Goal: Information Seeking & Learning: Learn about a topic

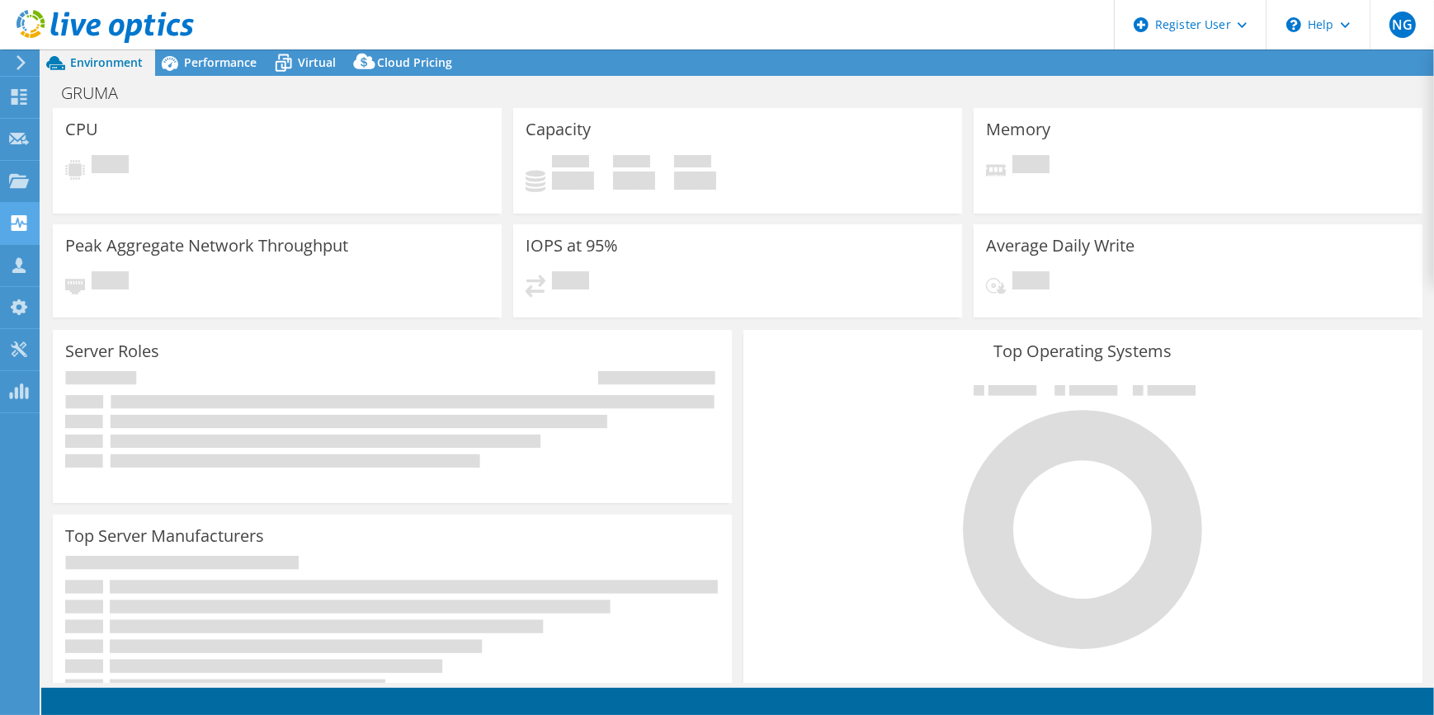
select select "USWest"
select select "USD"
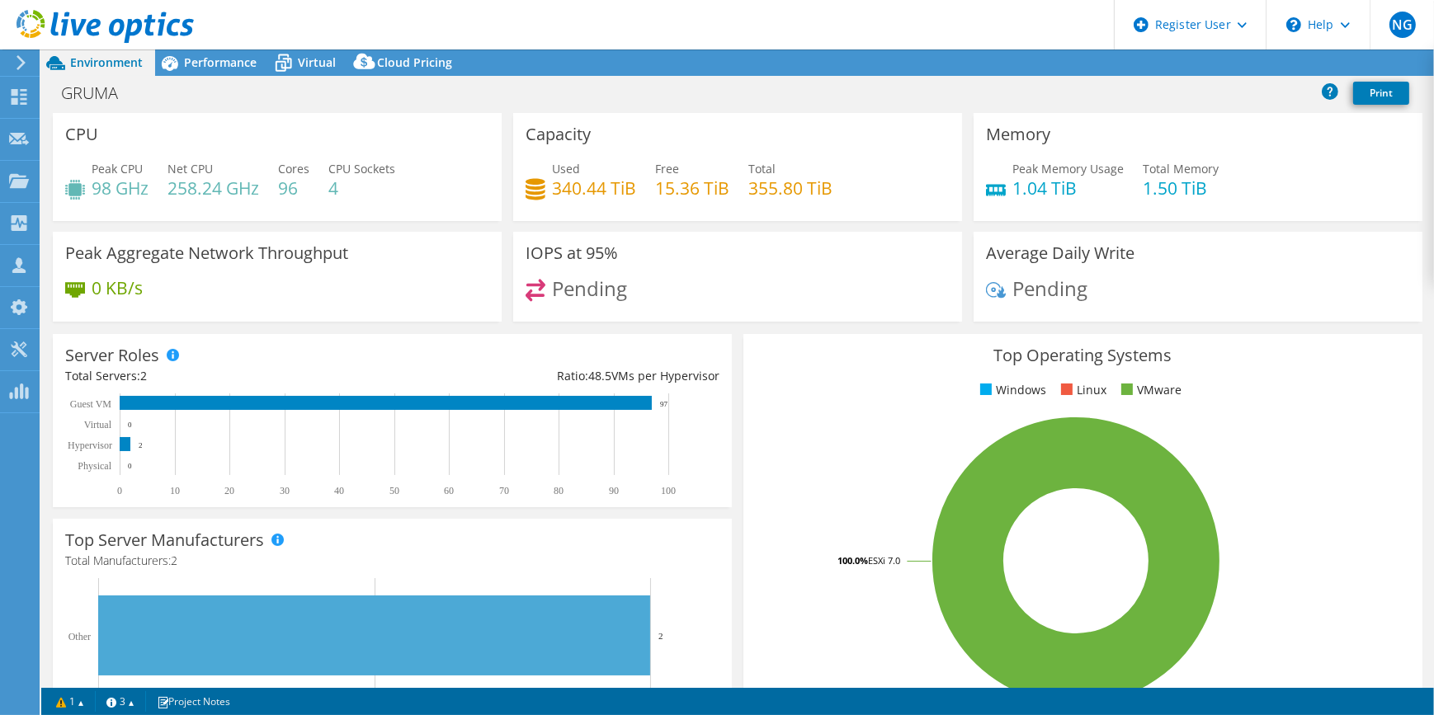
click at [18, 66] on icon at bounding box center [21, 62] width 12 height 15
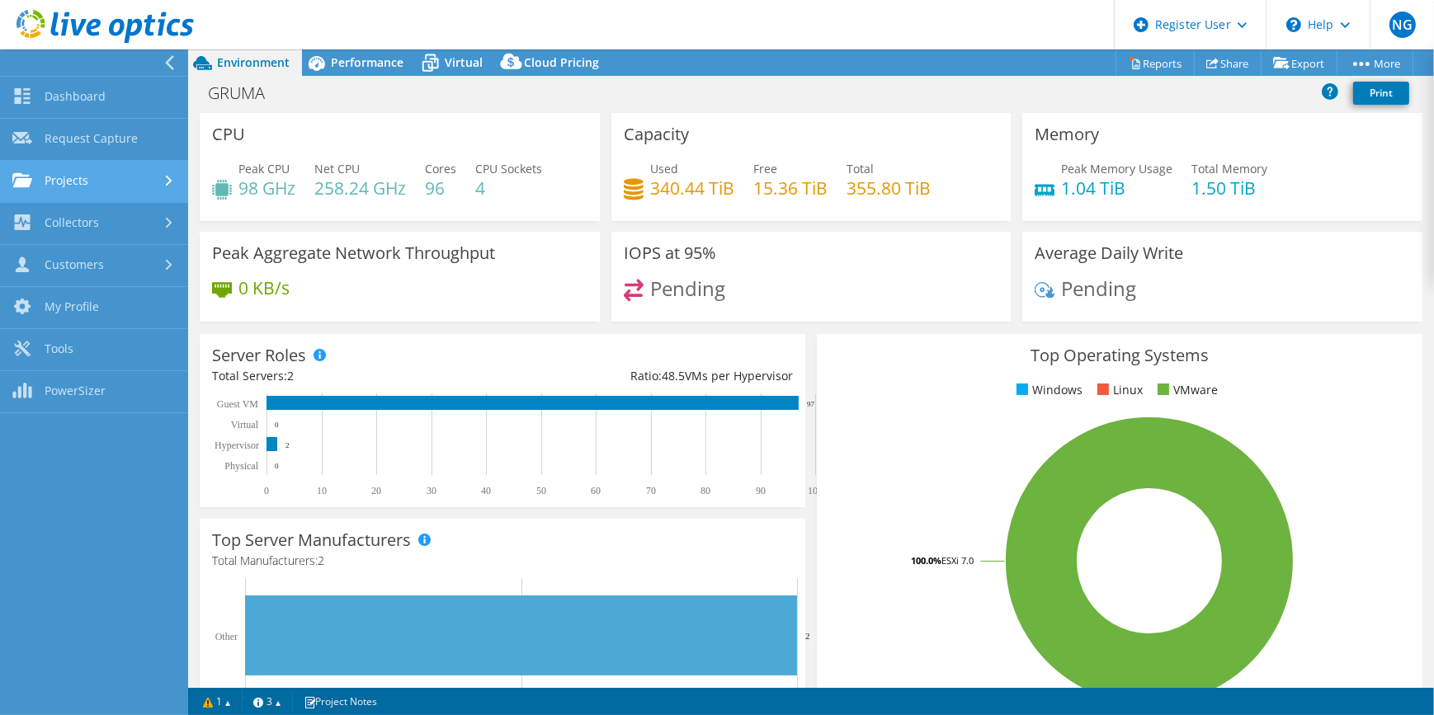
click at [116, 184] on link "Projects" at bounding box center [94, 182] width 188 height 42
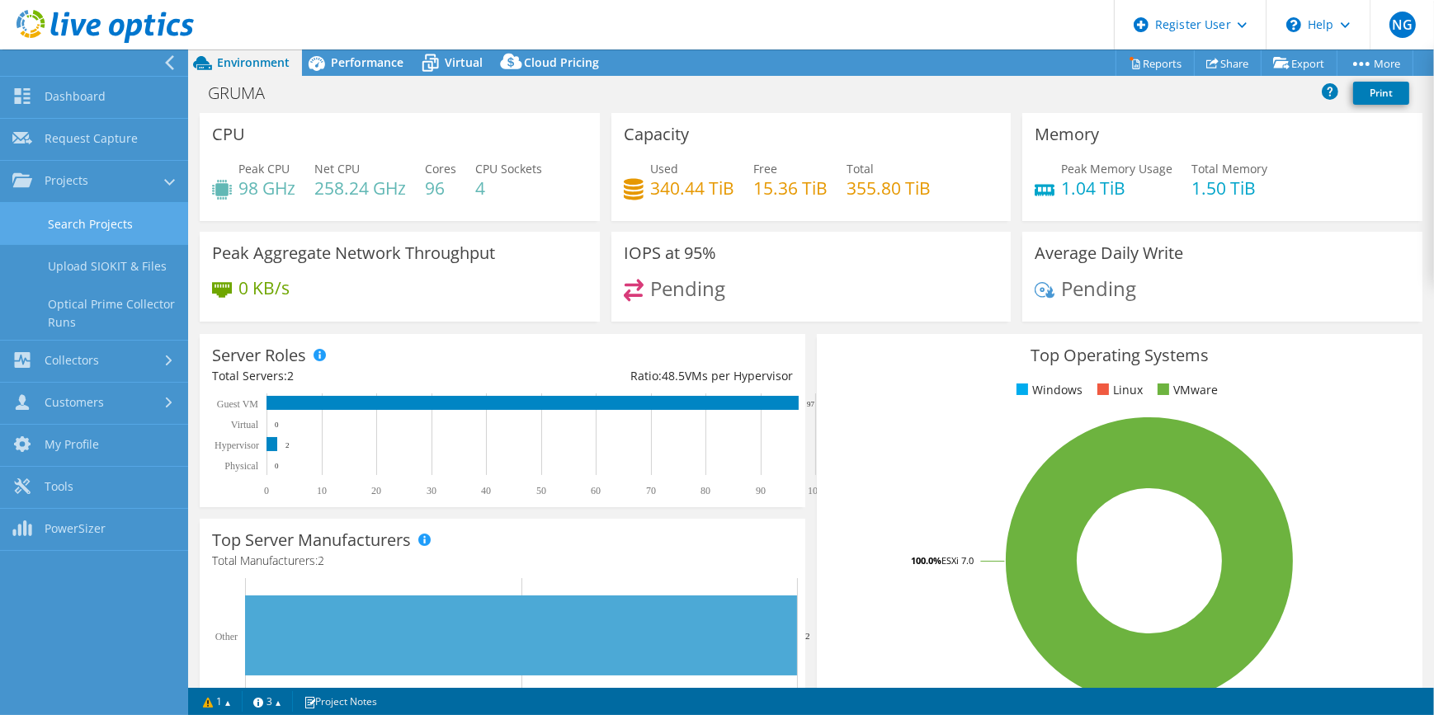
click at [109, 212] on link "Search Projects" at bounding box center [94, 224] width 188 height 42
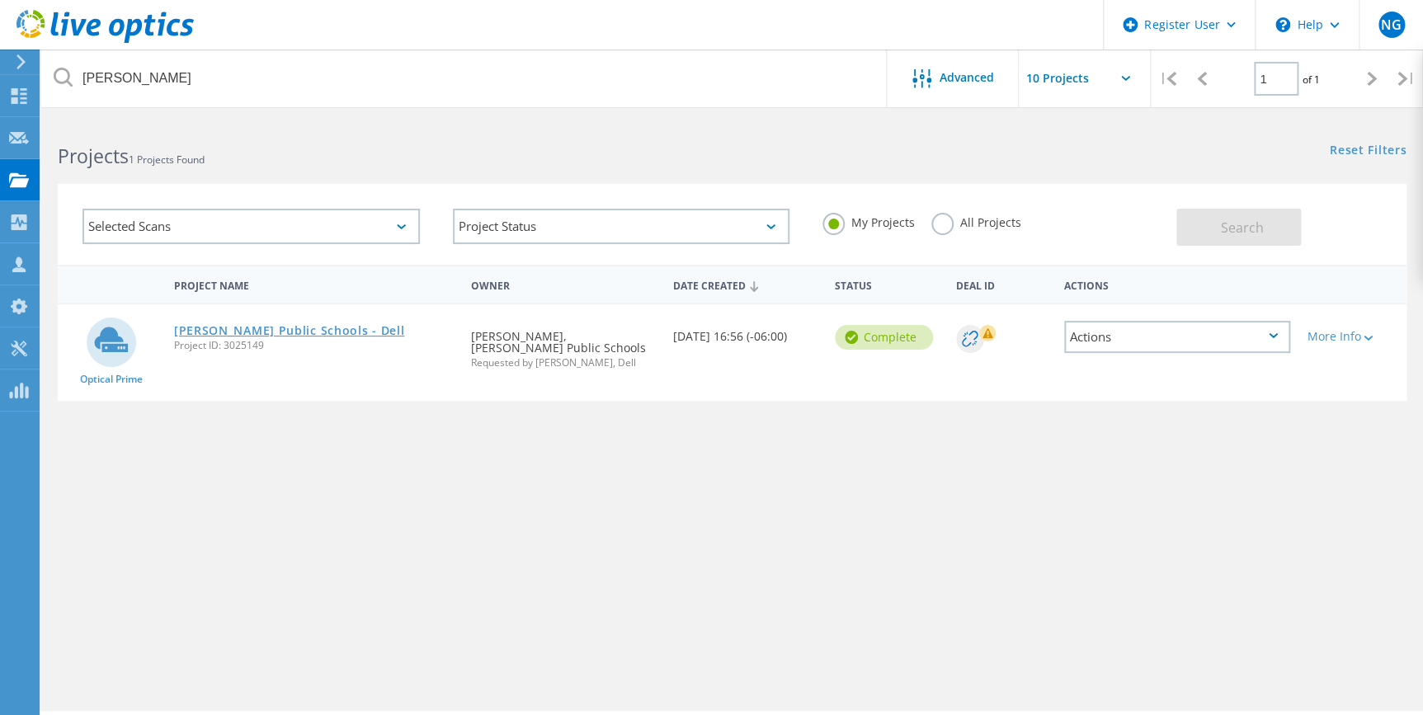
click at [304, 330] on link "Gering Public Schools - Dell" at bounding box center [289, 331] width 231 height 12
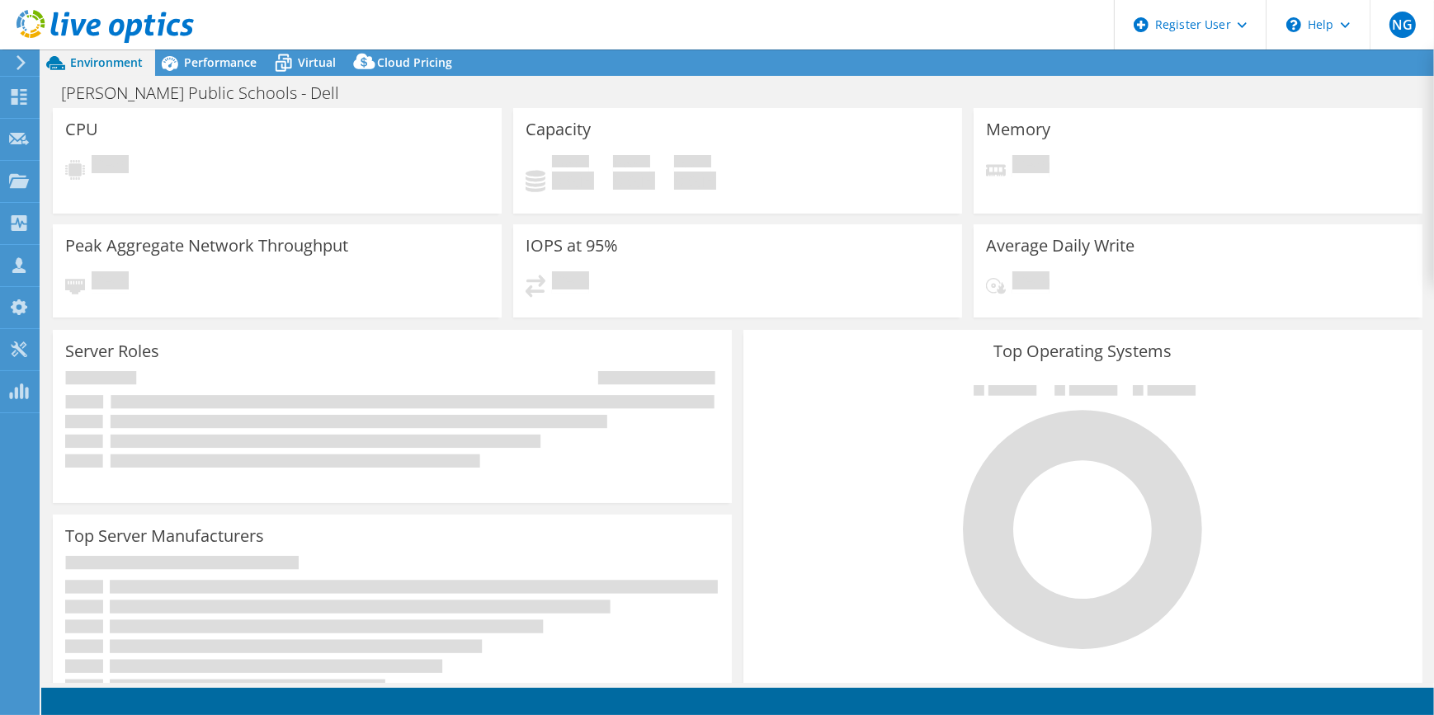
select select "USD"
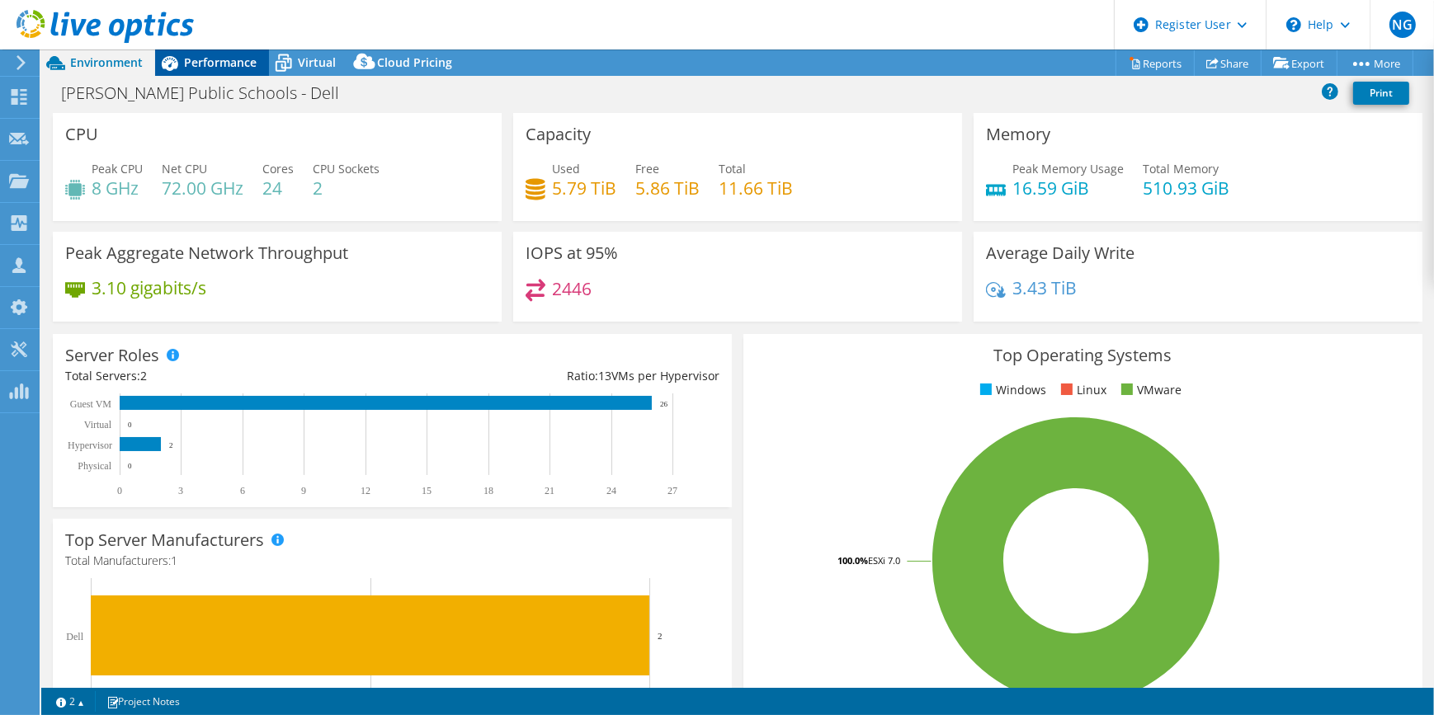
click at [234, 60] on span "Performance" at bounding box center [220, 62] width 73 height 16
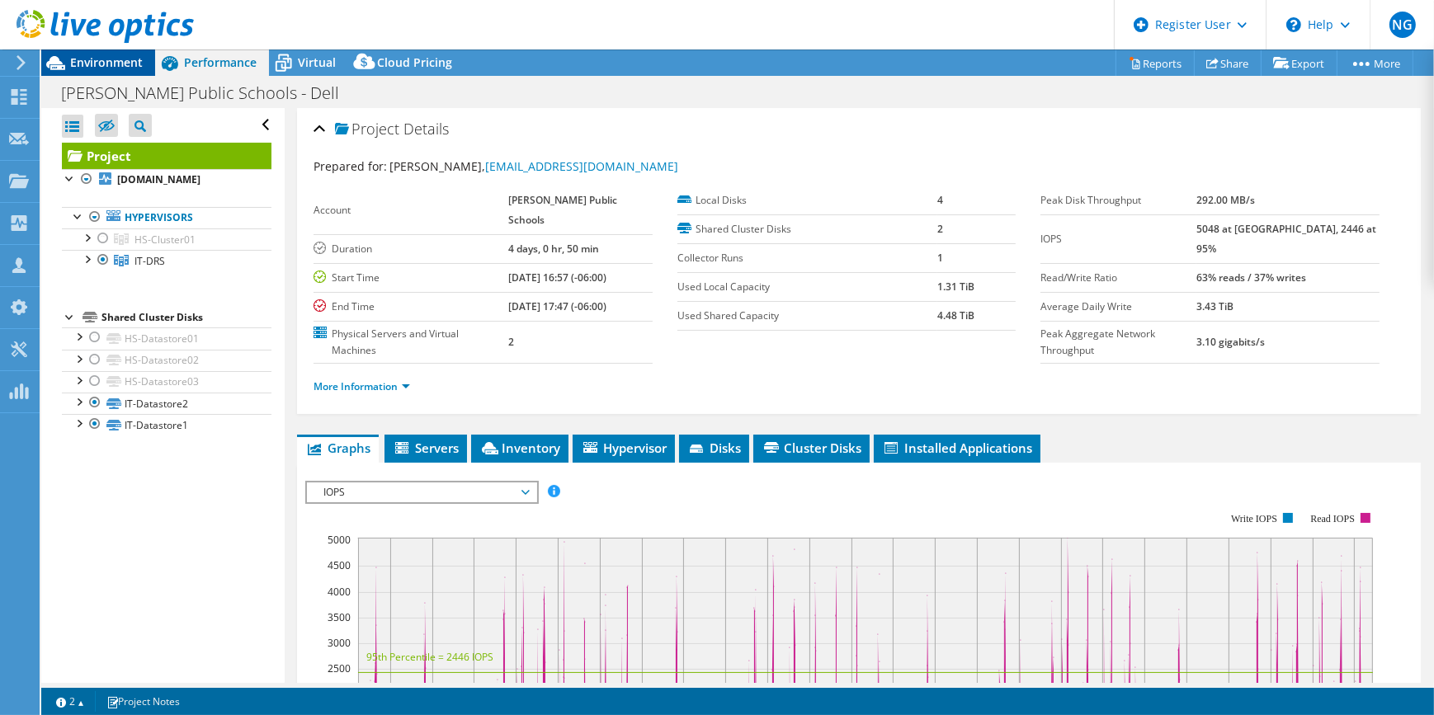
click at [107, 58] on span "Environment" at bounding box center [106, 62] width 73 height 16
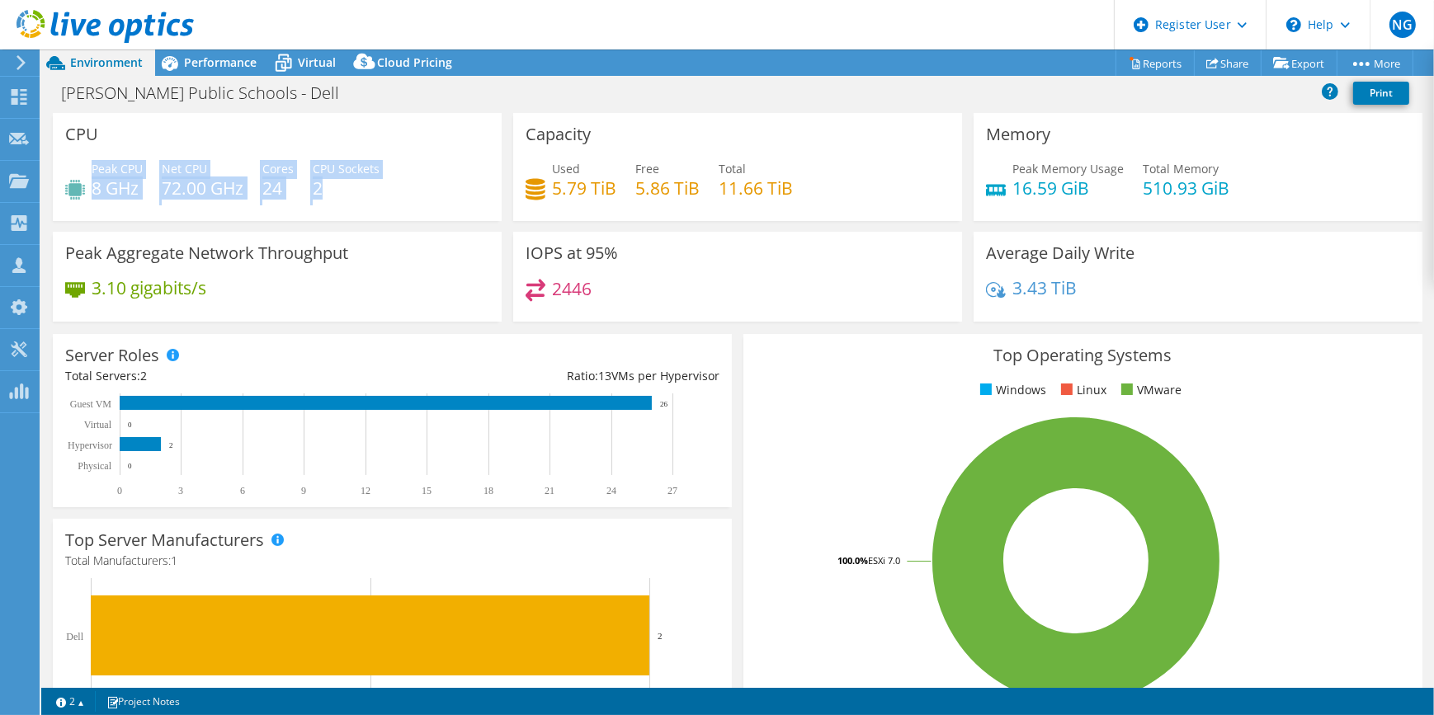
drag, startPoint x: 90, startPoint y: 191, endPoint x: 380, endPoint y: 223, distance: 291.3
click at [380, 223] on div "CPU Peak CPU 8 GHz Net CPU 72.00 GHz Cores 24 CPU Sockets 2" at bounding box center [277, 172] width 460 height 119
drag, startPoint x: 380, startPoint y: 223, endPoint x: 479, endPoint y: 243, distance: 101.0
click at [479, 243] on div "Peak Aggregate Network Throughput 3.10 gigabits/s" at bounding box center [277, 277] width 449 height 90
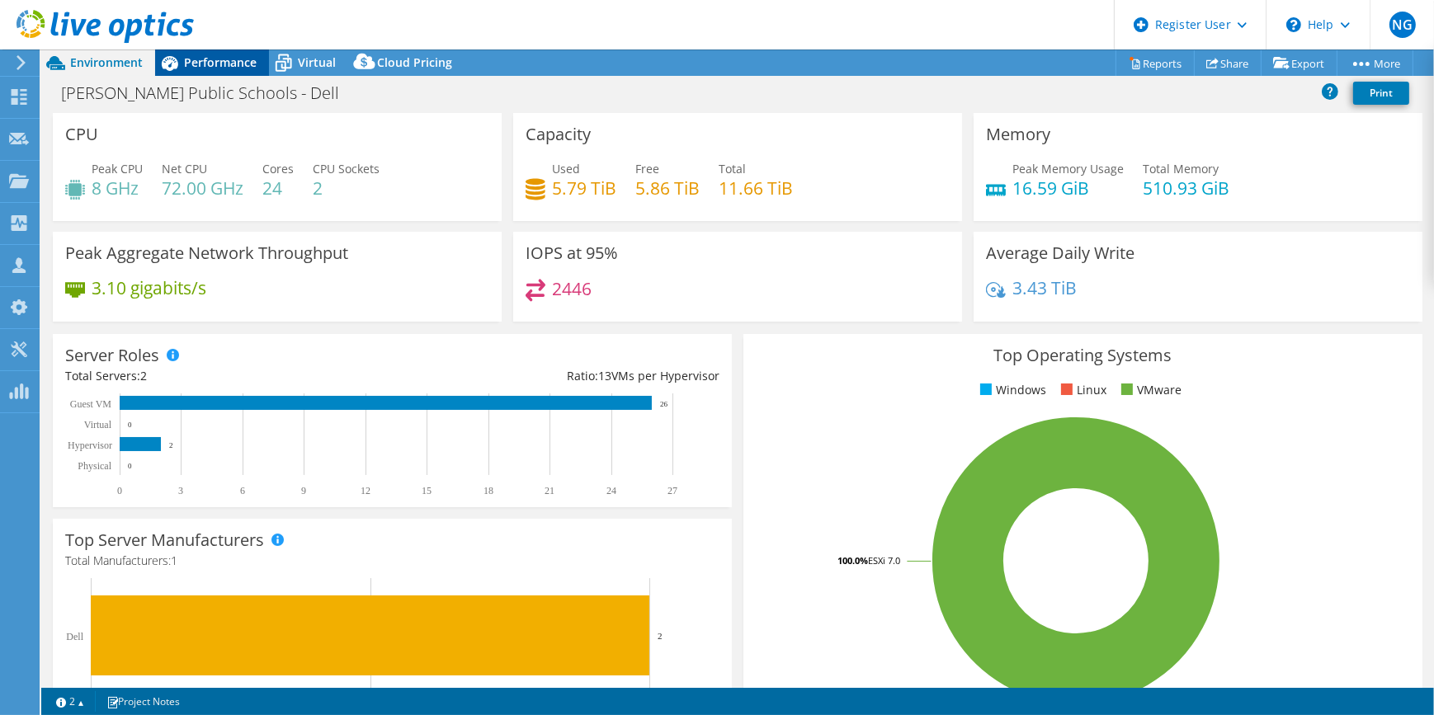
click at [228, 73] on div "Performance" at bounding box center [212, 63] width 114 height 26
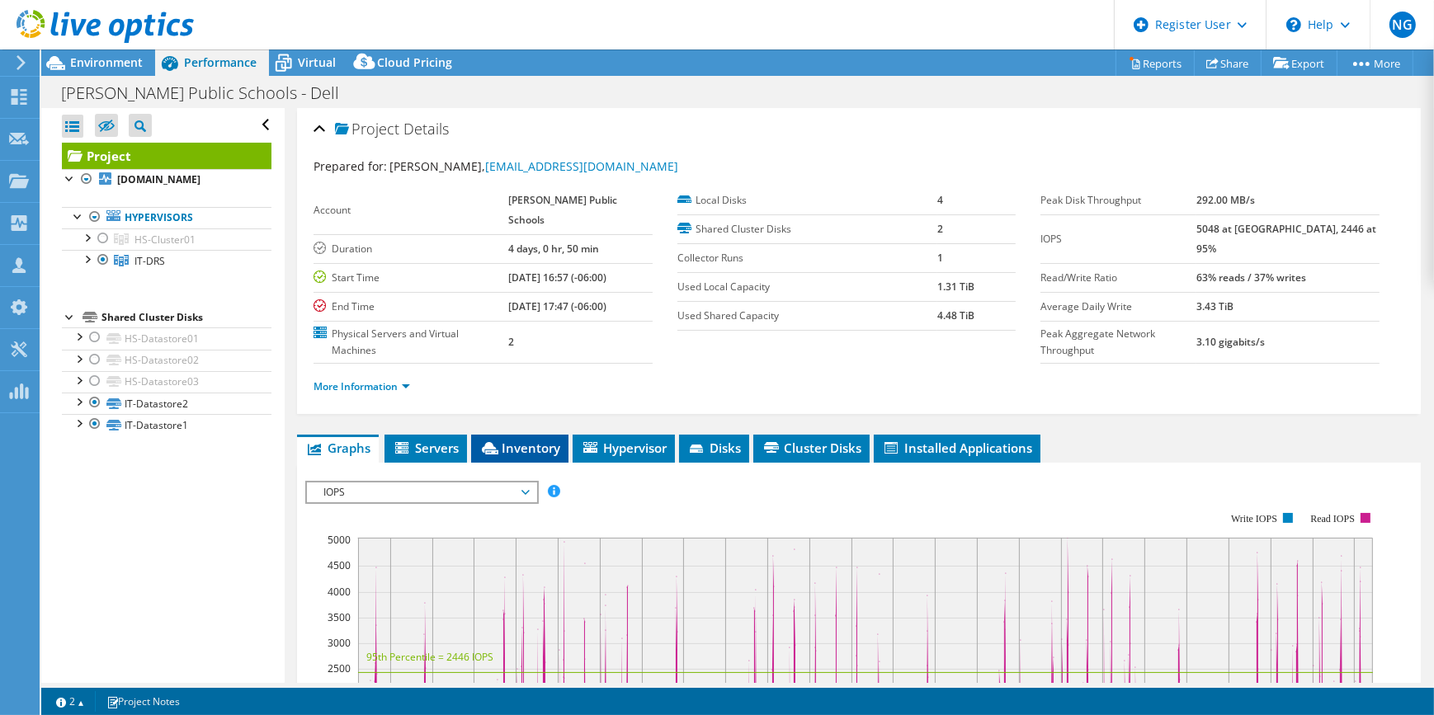
click at [533, 440] on span "Inventory" at bounding box center [519, 448] width 81 height 17
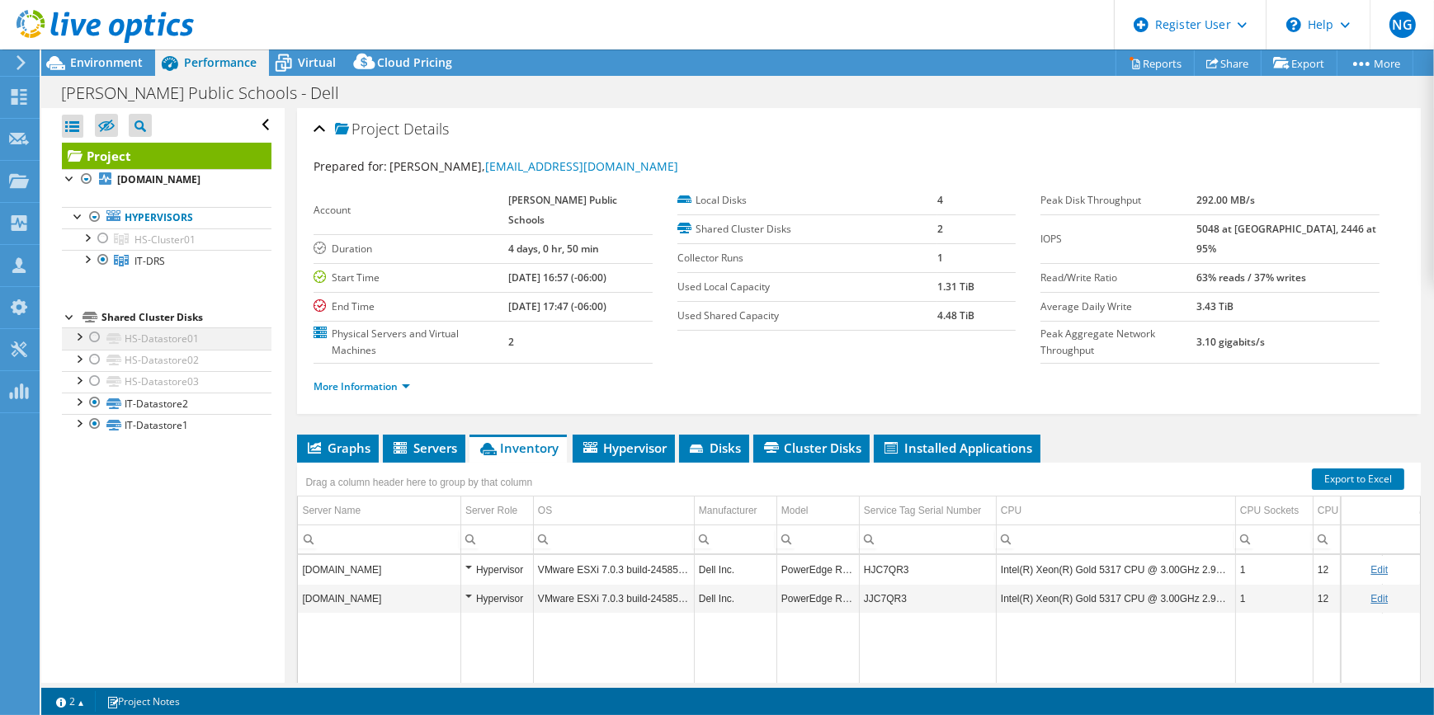
click at [97, 347] on div at bounding box center [95, 338] width 17 height 20
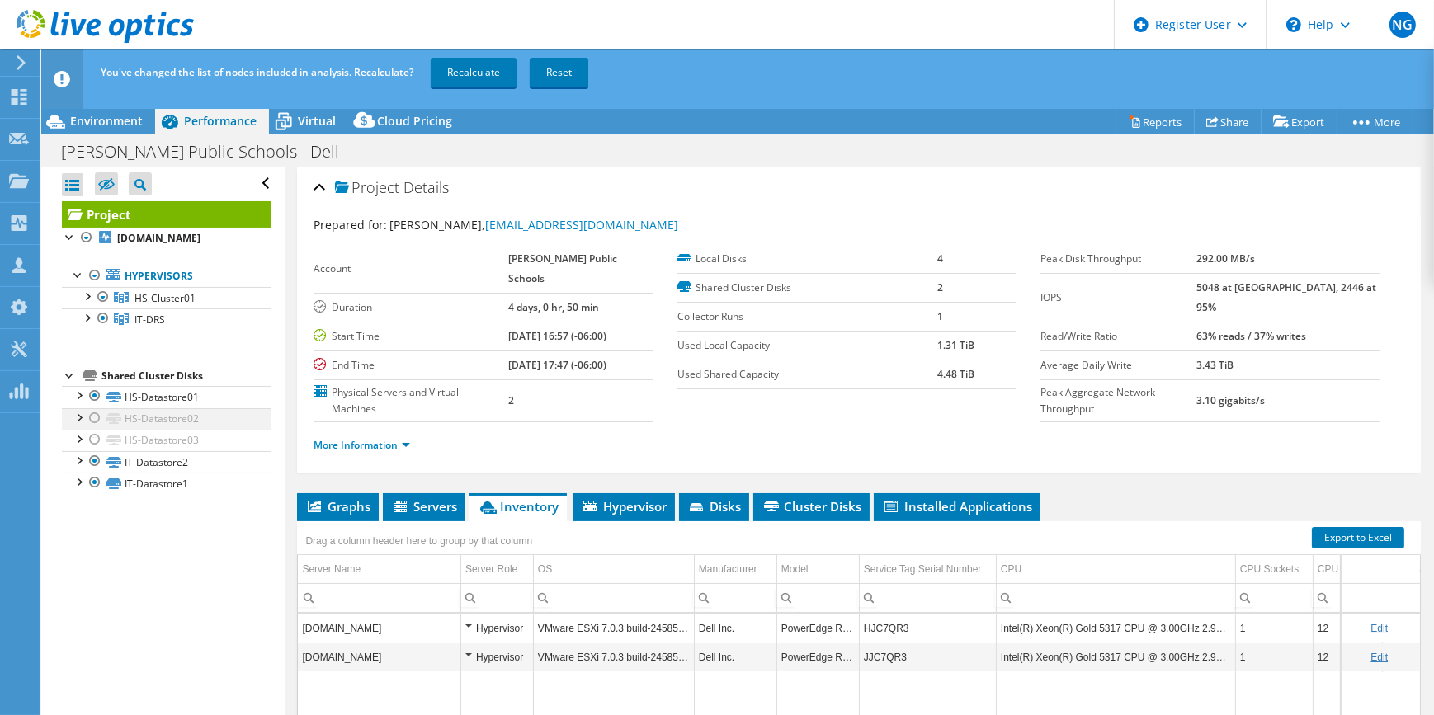
click at [95, 428] on div at bounding box center [95, 418] width 17 height 20
click at [95, 450] on div at bounding box center [95, 440] width 17 height 20
click at [447, 59] on link "Recalculate" at bounding box center [474, 73] width 86 height 30
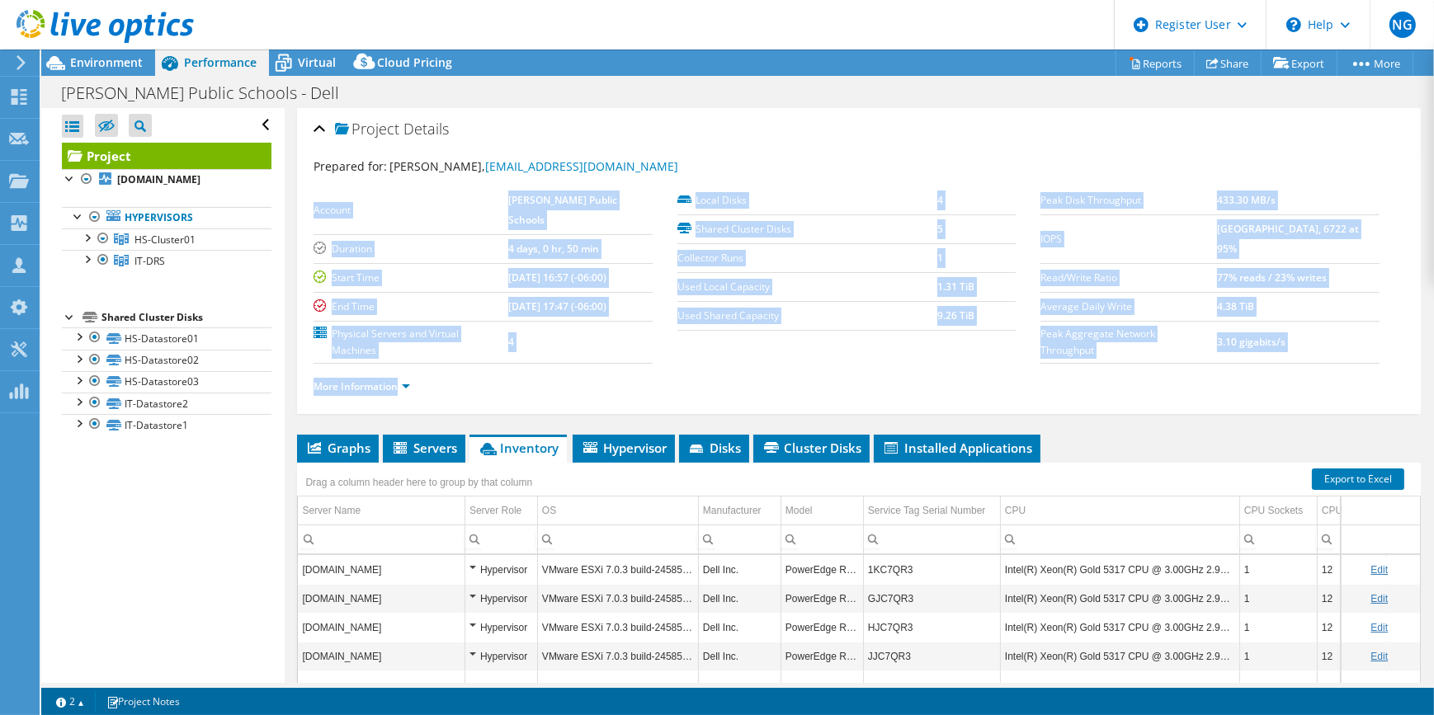
drag, startPoint x: 670, startPoint y: 167, endPoint x: 485, endPoint y: 179, distance: 185.2
click at [485, 179] on section "Prepared for: Rich Evans, revans@geringschools.net Account Gering Public School…" at bounding box center [859, 284] width 1091 height 252
drag, startPoint x: 485, startPoint y: 179, endPoint x: 461, endPoint y: 200, distance: 31.6
click at [461, 202] on label "Account" at bounding box center [411, 210] width 194 height 17
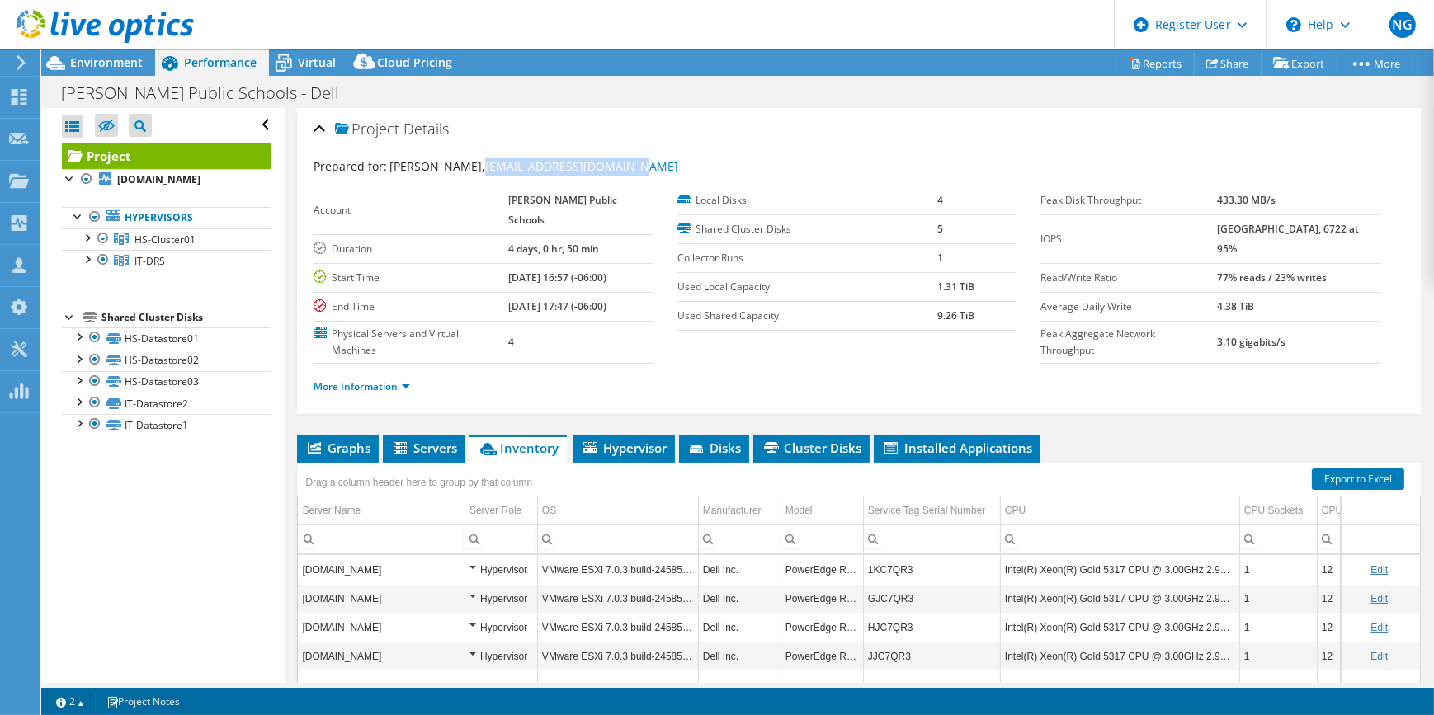
drag, startPoint x: 603, startPoint y: 162, endPoint x: 450, endPoint y: 172, distance: 153.8
click at [450, 172] on div "Prepared for: Rich Evans, revans@geringschools.net" at bounding box center [859, 167] width 1091 height 19
copy link "revans@geringschools.net"
drag, startPoint x: 112, startPoint y: 63, endPoint x: 163, endPoint y: 74, distance: 52.4
click at [112, 63] on span "Environment" at bounding box center [106, 62] width 73 height 16
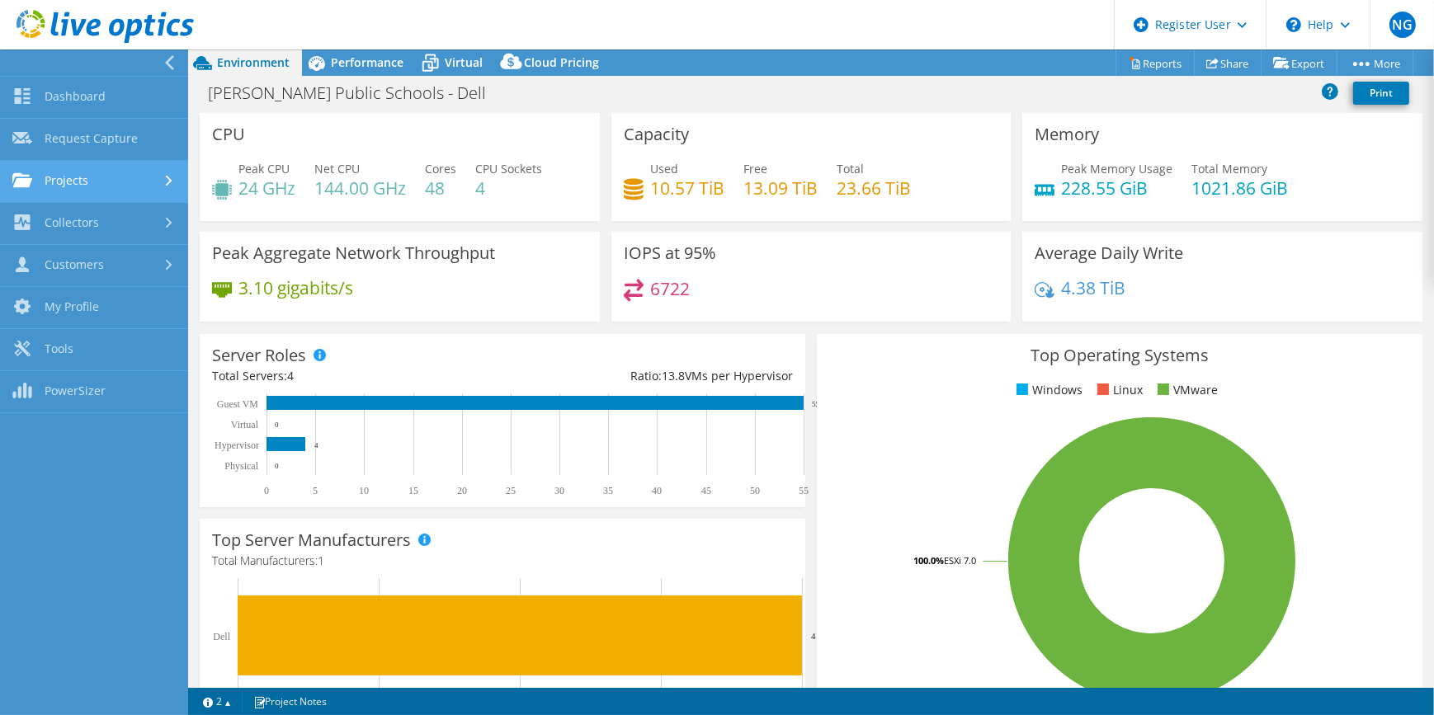
click at [97, 177] on link "Projects" at bounding box center [94, 182] width 188 height 42
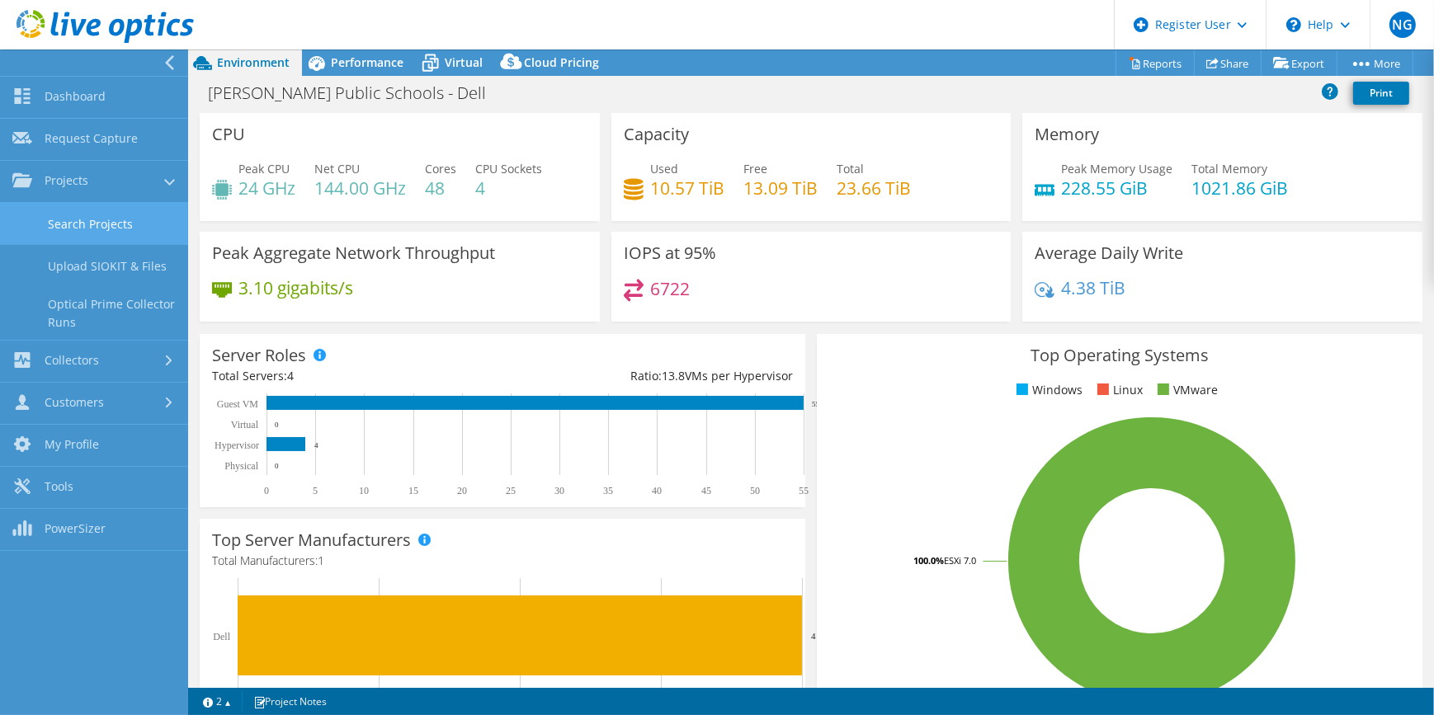
click at [134, 218] on link "Search Projects" at bounding box center [94, 224] width 188 height 42
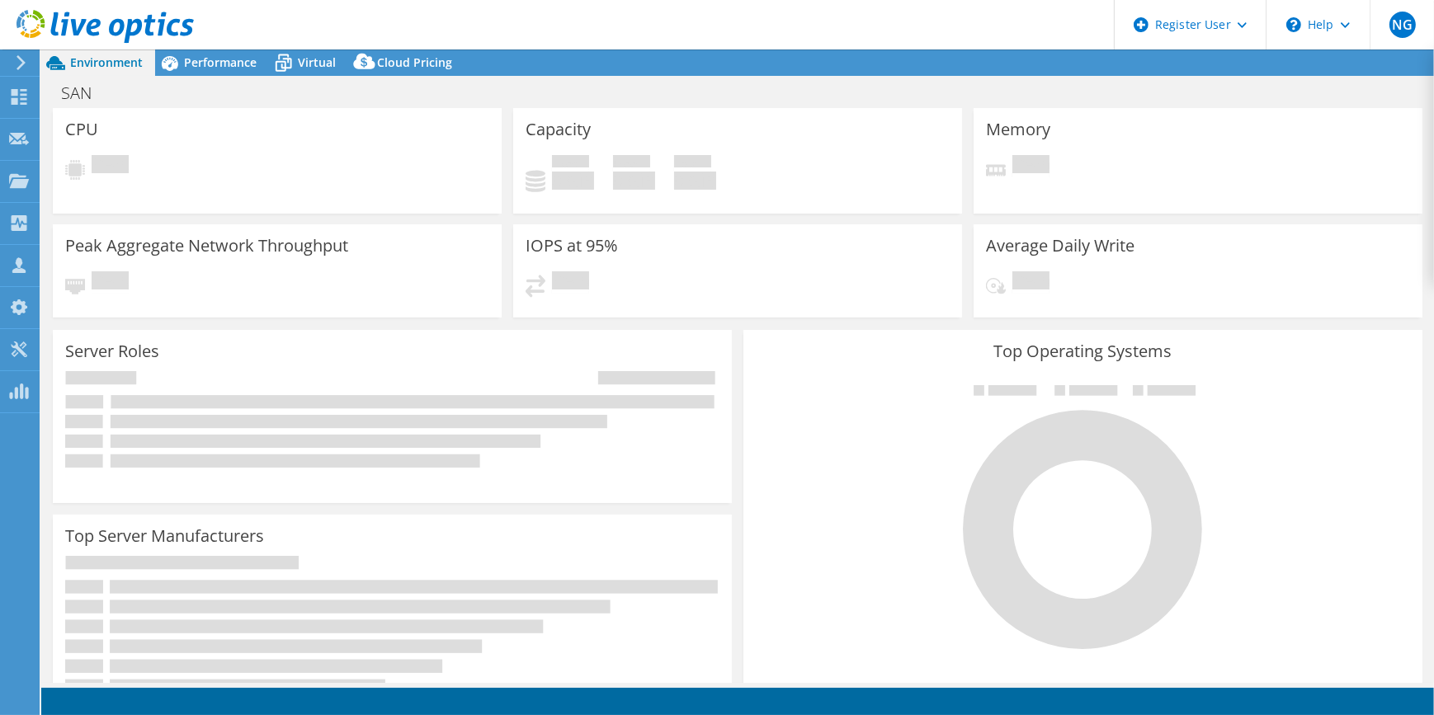
select select "USD"
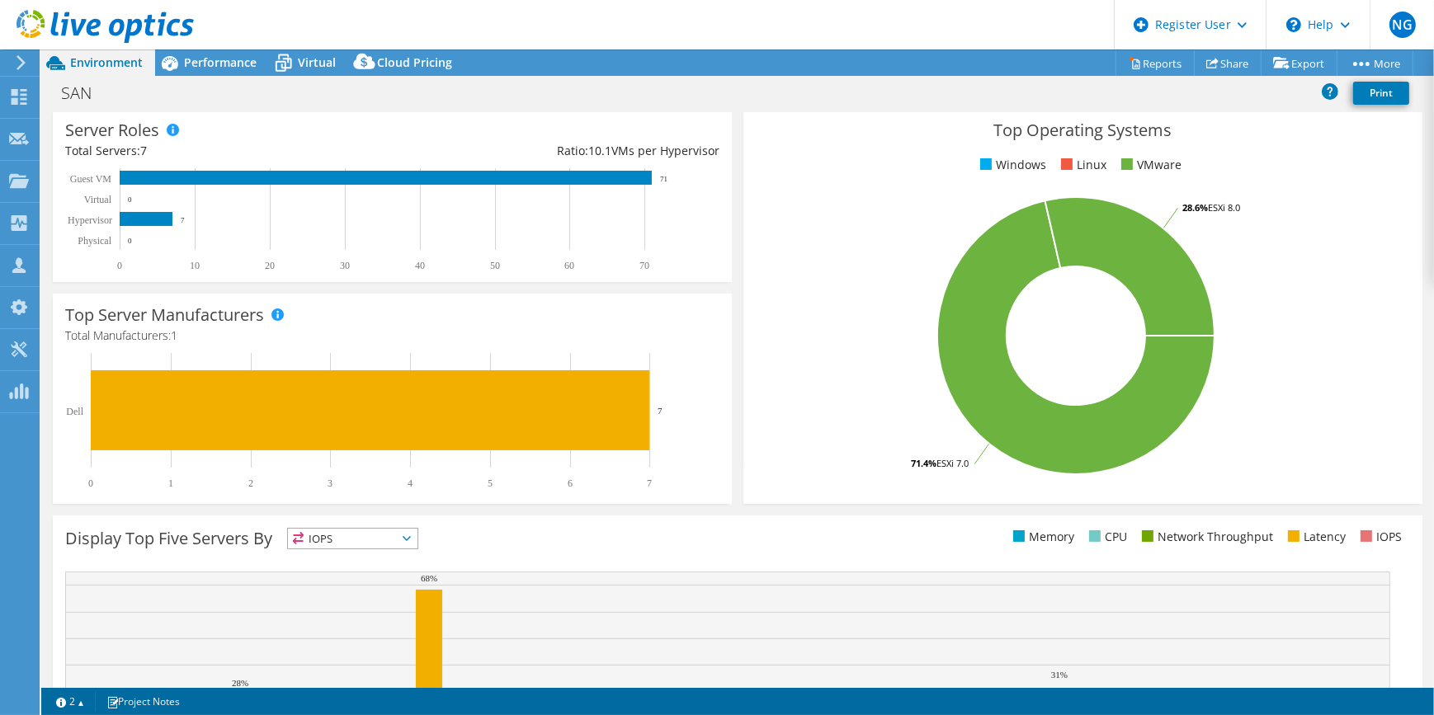
scroll to position [159, 0]
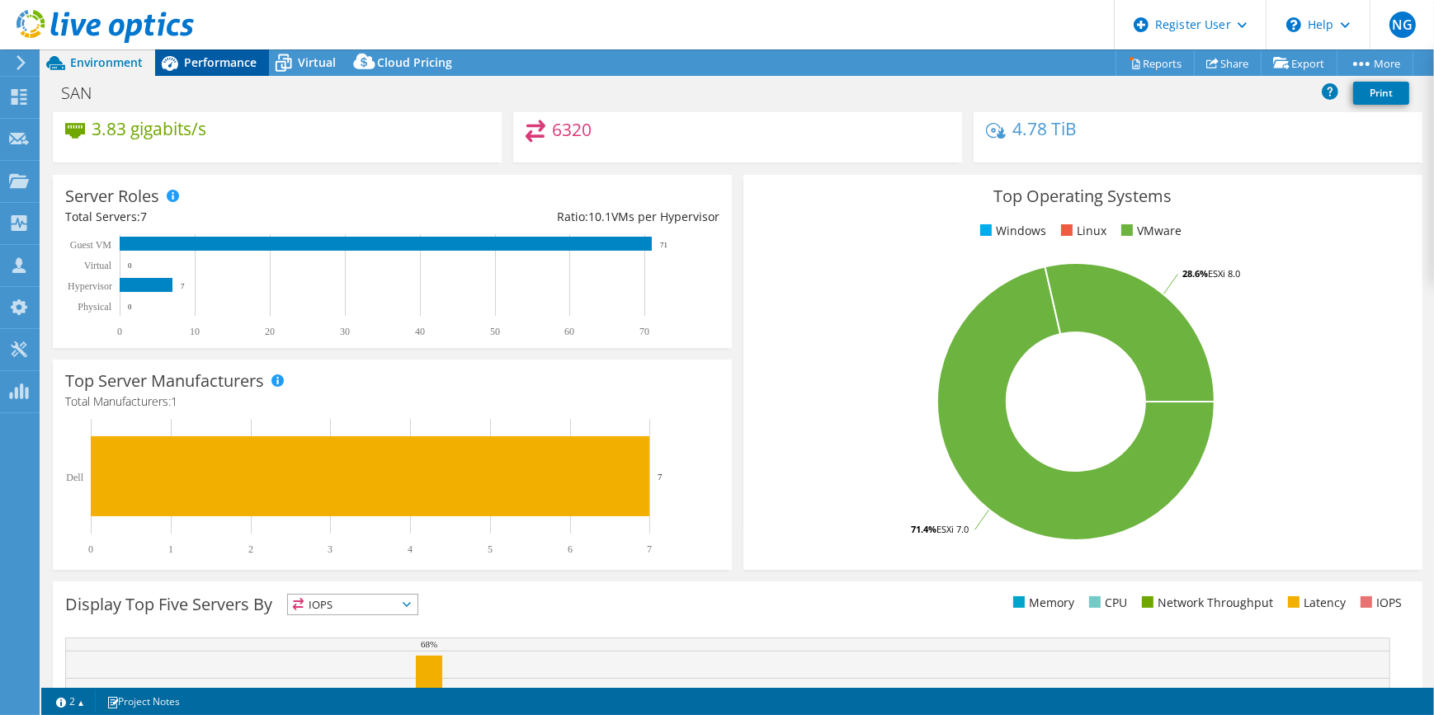
click at [187, 63] on span "Performance" at bounding box center [220, 62] width 73 height 16
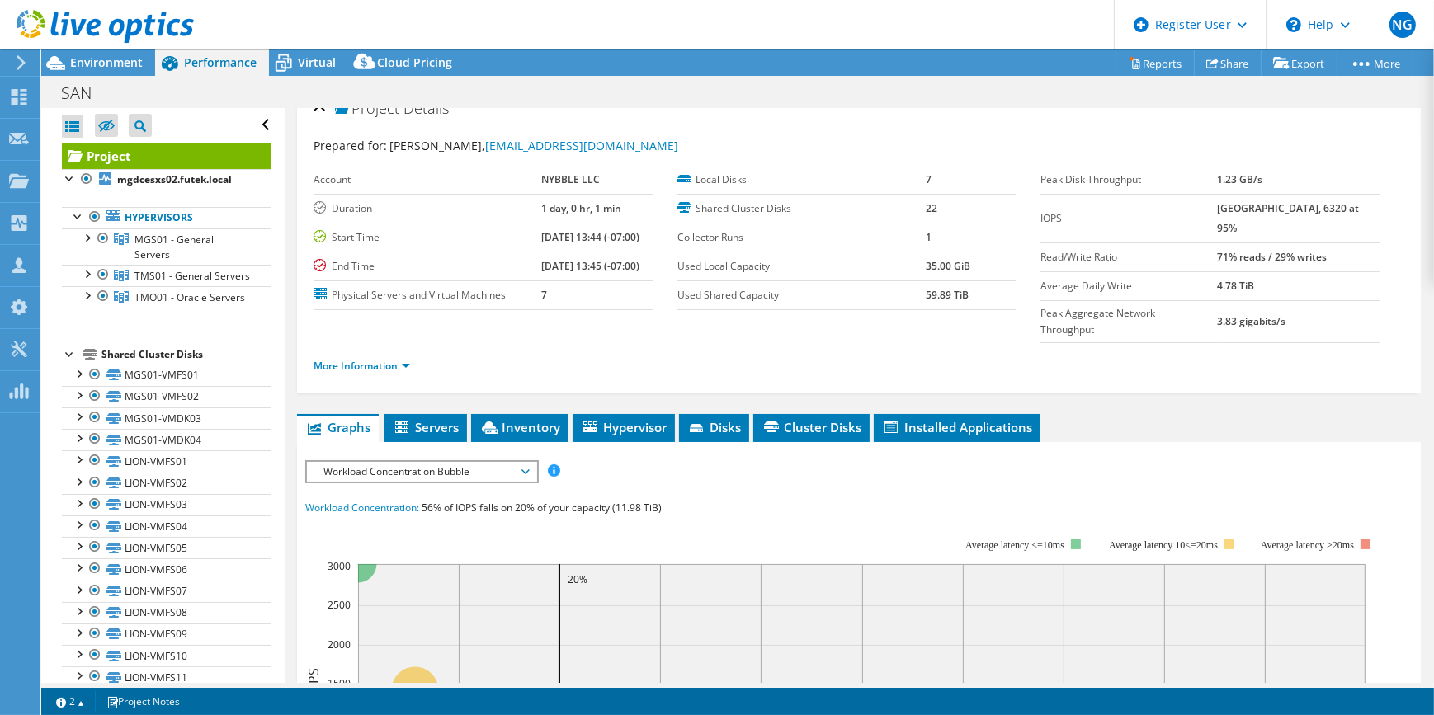
scroll to position [0, 0]
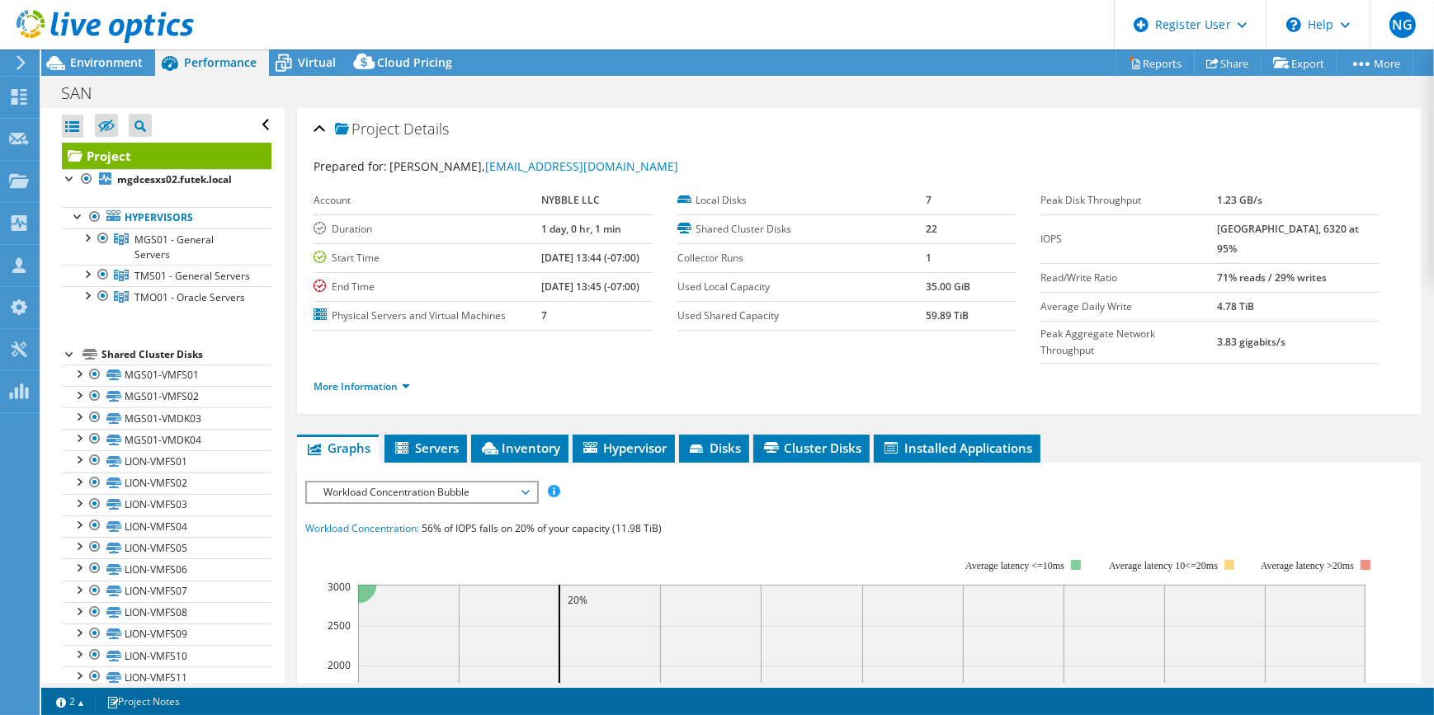
click at [344, 483] on span "Workload Concentration Bubble" at bounding box center [421, 493] width 212 height 20
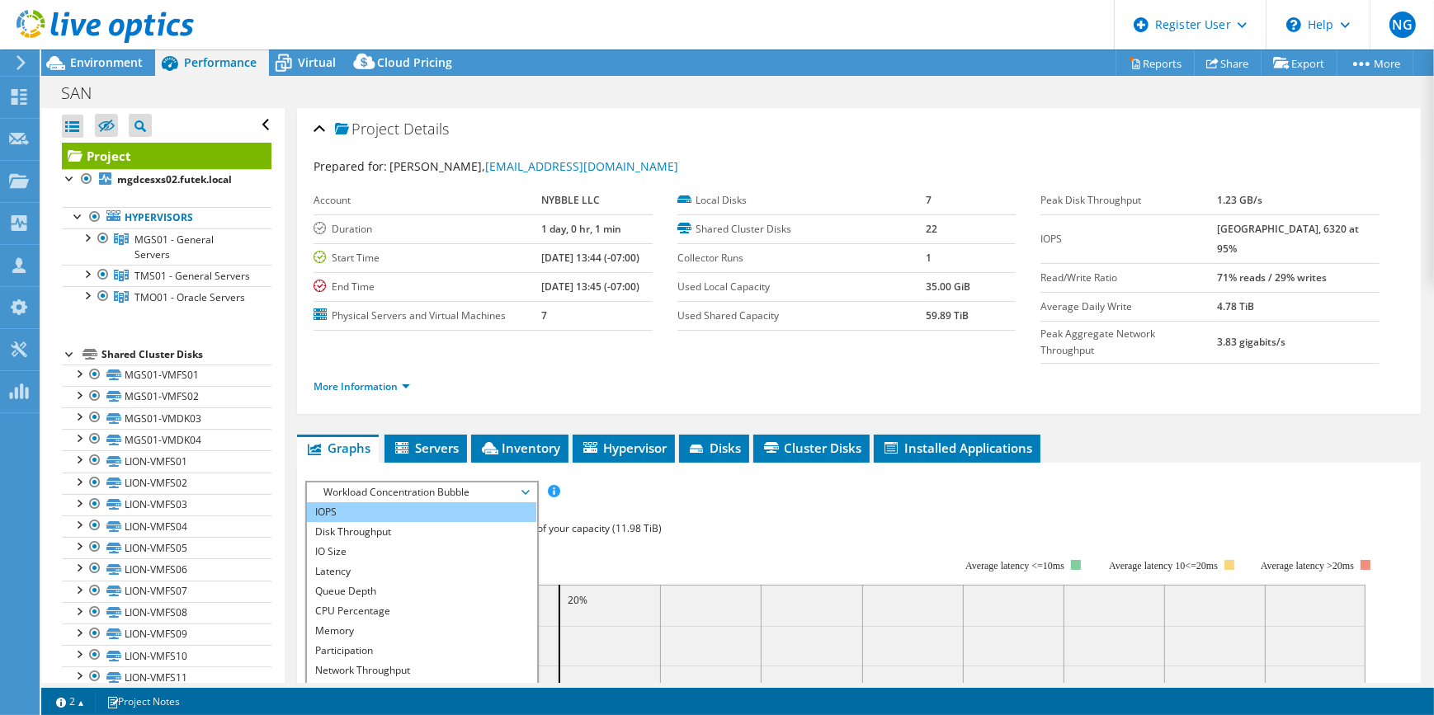
click at [362, 503] on li "IOPS" at bounding box center [421, 513] width 229 height 20
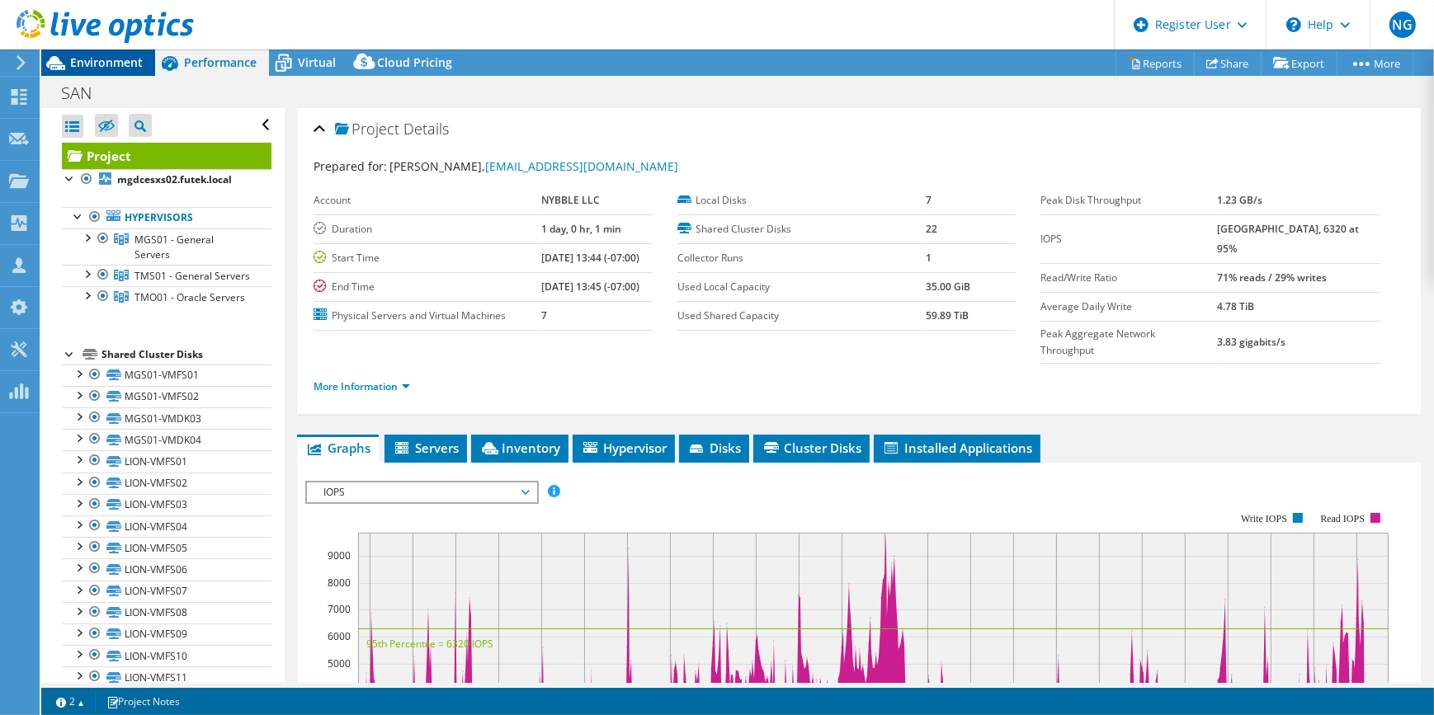
click at [124, 68] on span "Environment" at bounding box center [106, 62] width 73 height 16
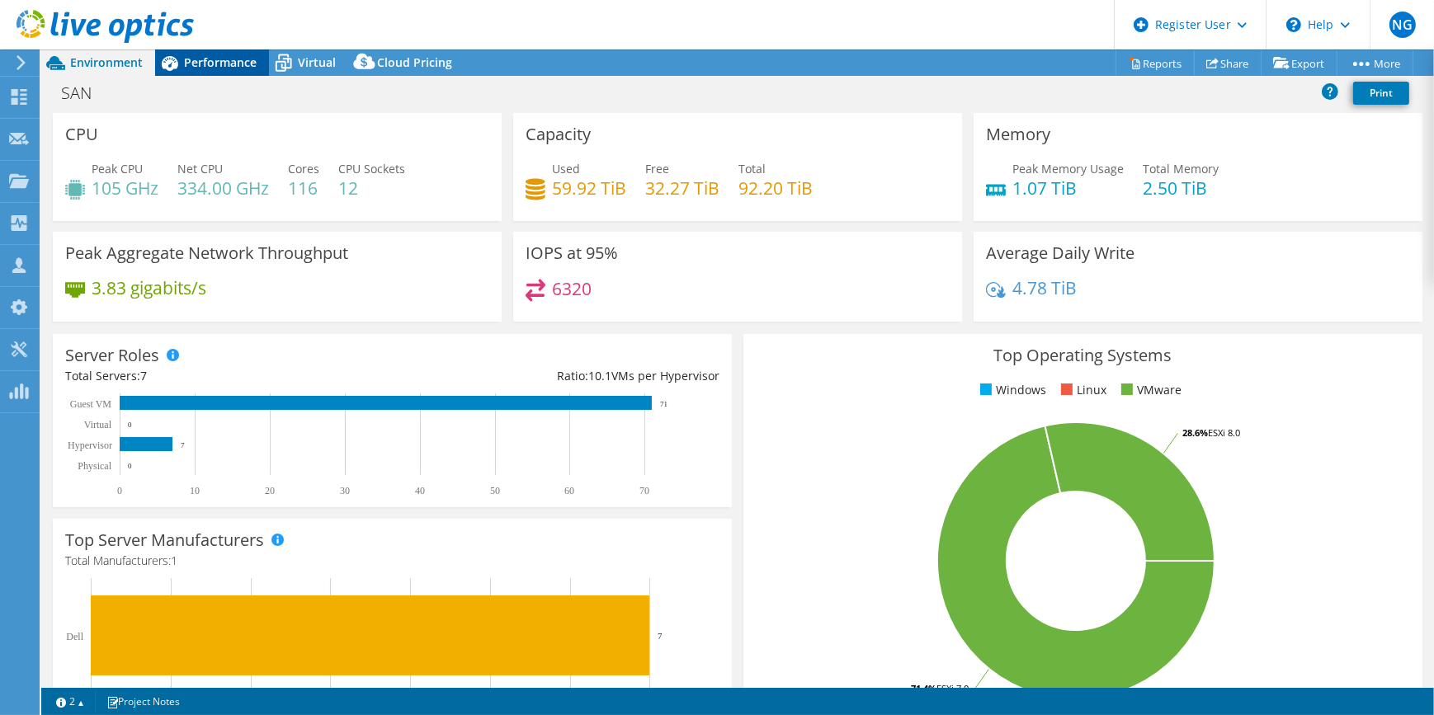
click at [205, 58] on span "Performance" at bounding box center [220, 62] width 73 height 16
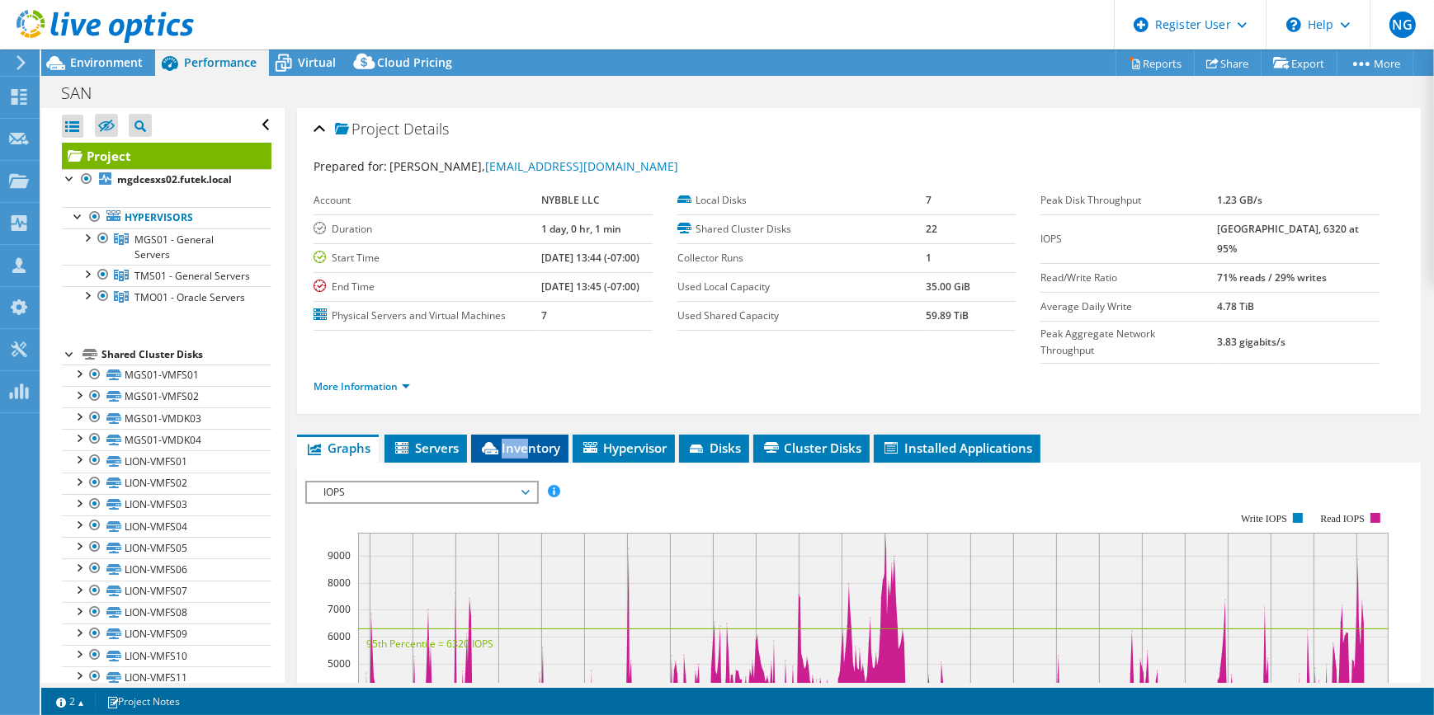
click at [531, 435] on li "Inventory" at bounding box center [519, 449] width 97 height 28
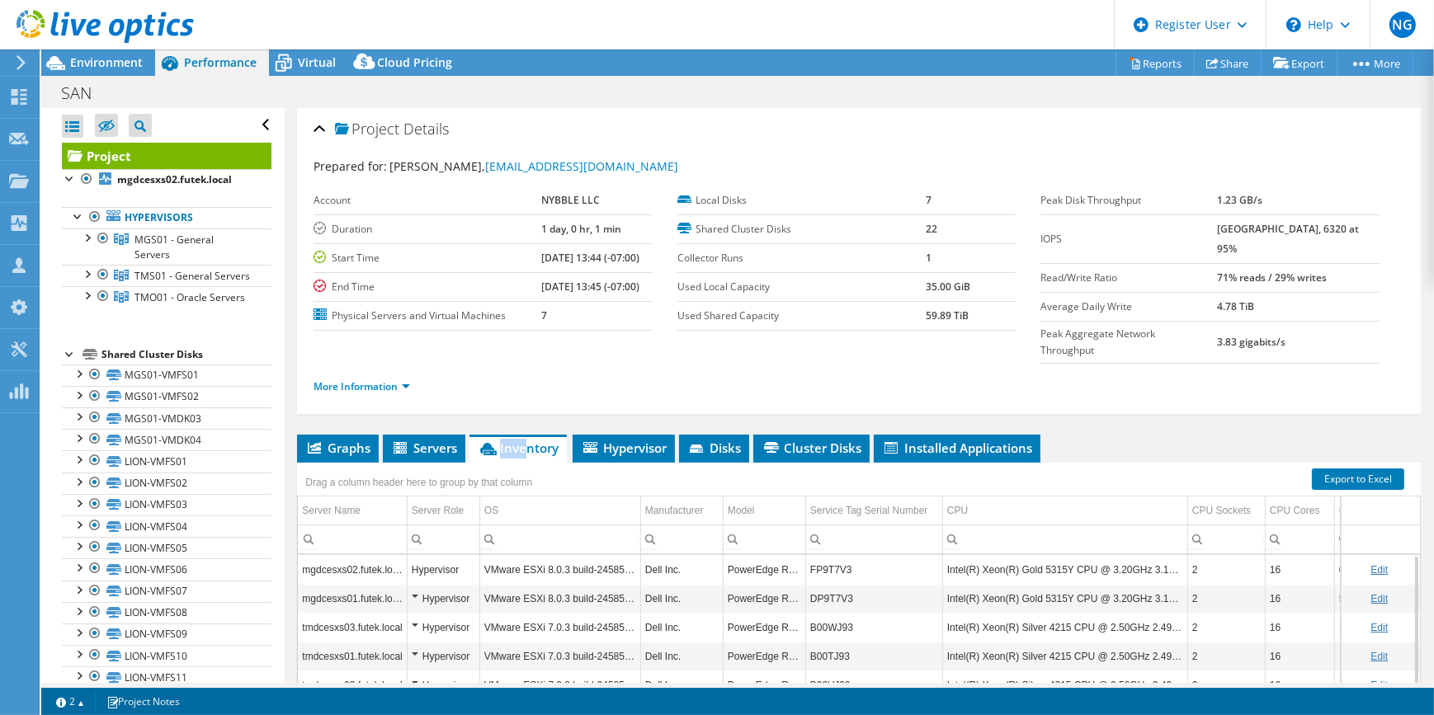
click at [75, 54] on div at bounding box center [97, 27] width 194 height 55
click at [106, 69] on span "Environment" at bounding box center [106, 62] width 73 height 16
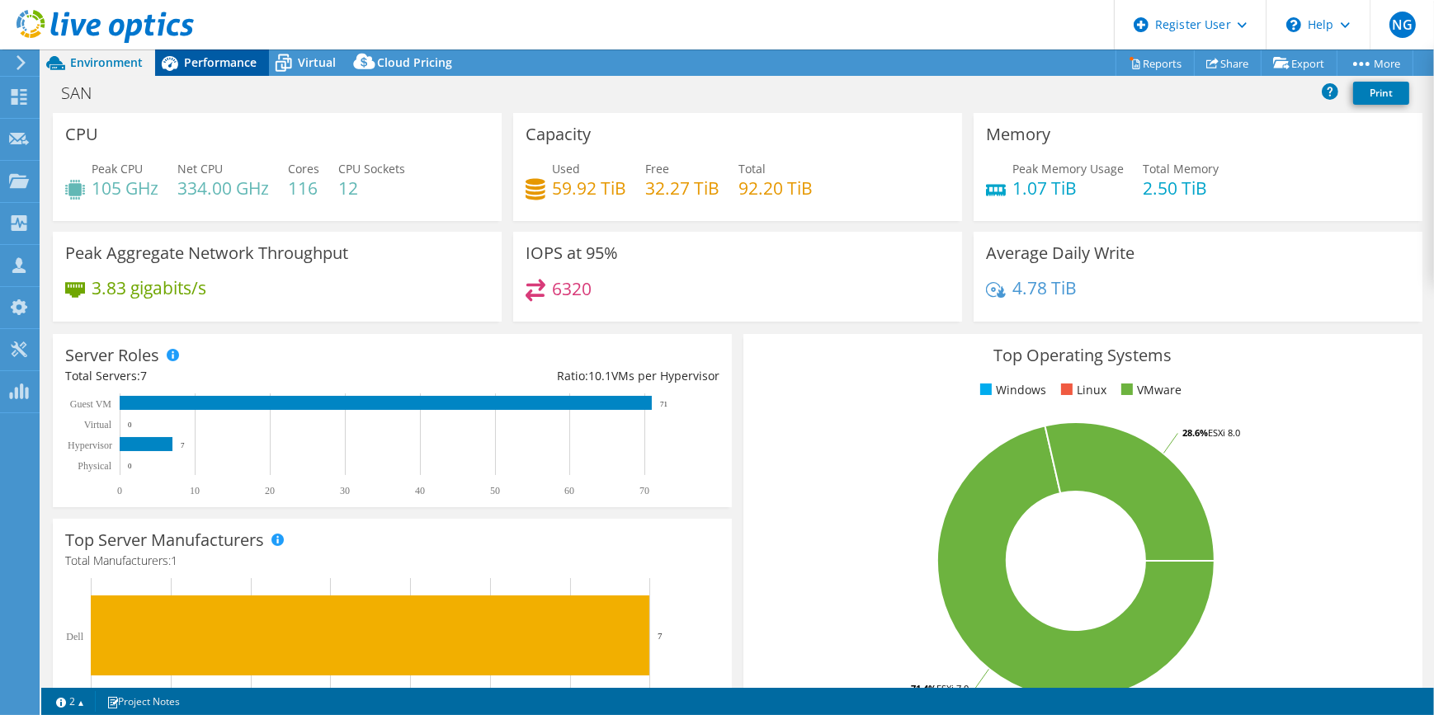
click at [188, 61] on span "Performance" at bounding box center [220, 62] width 73 height 16
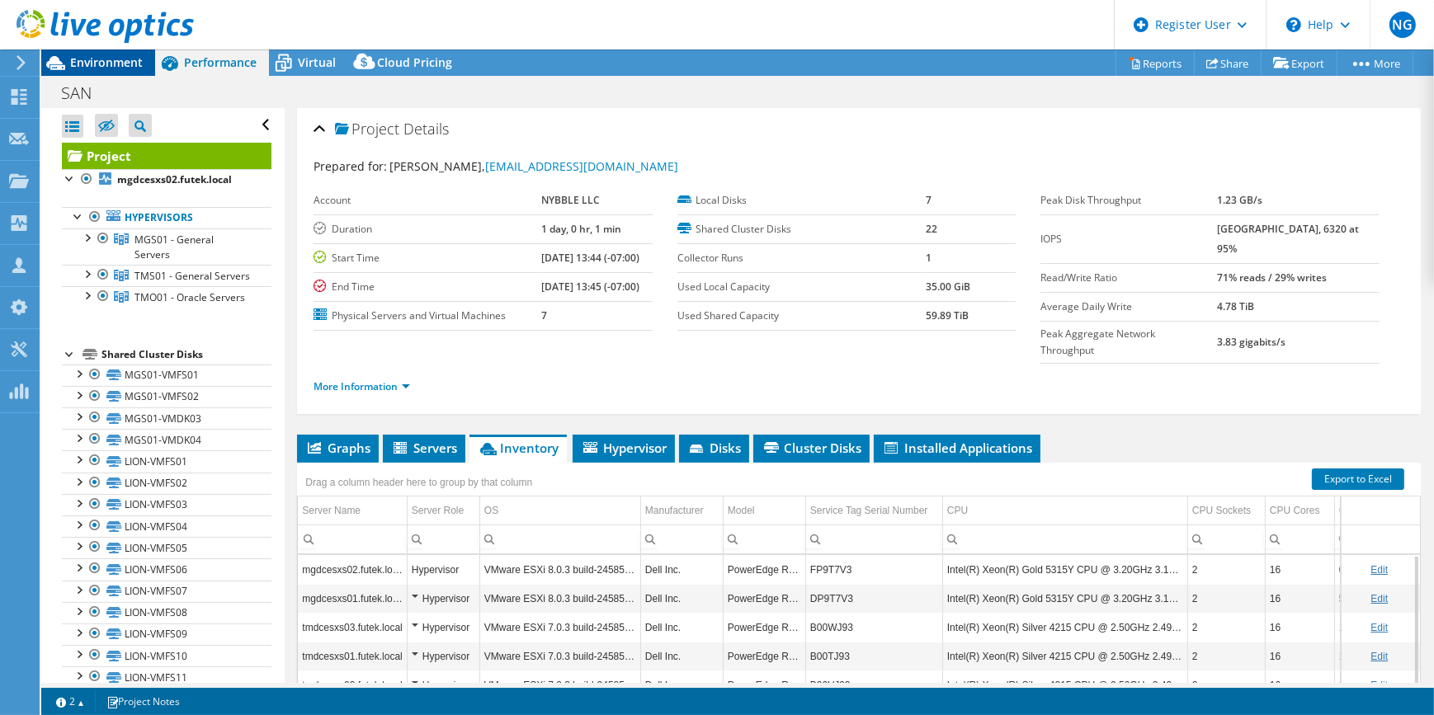
click at [130, 61] on span "Environment" at bounding box center [106, 62] width 73 height 16
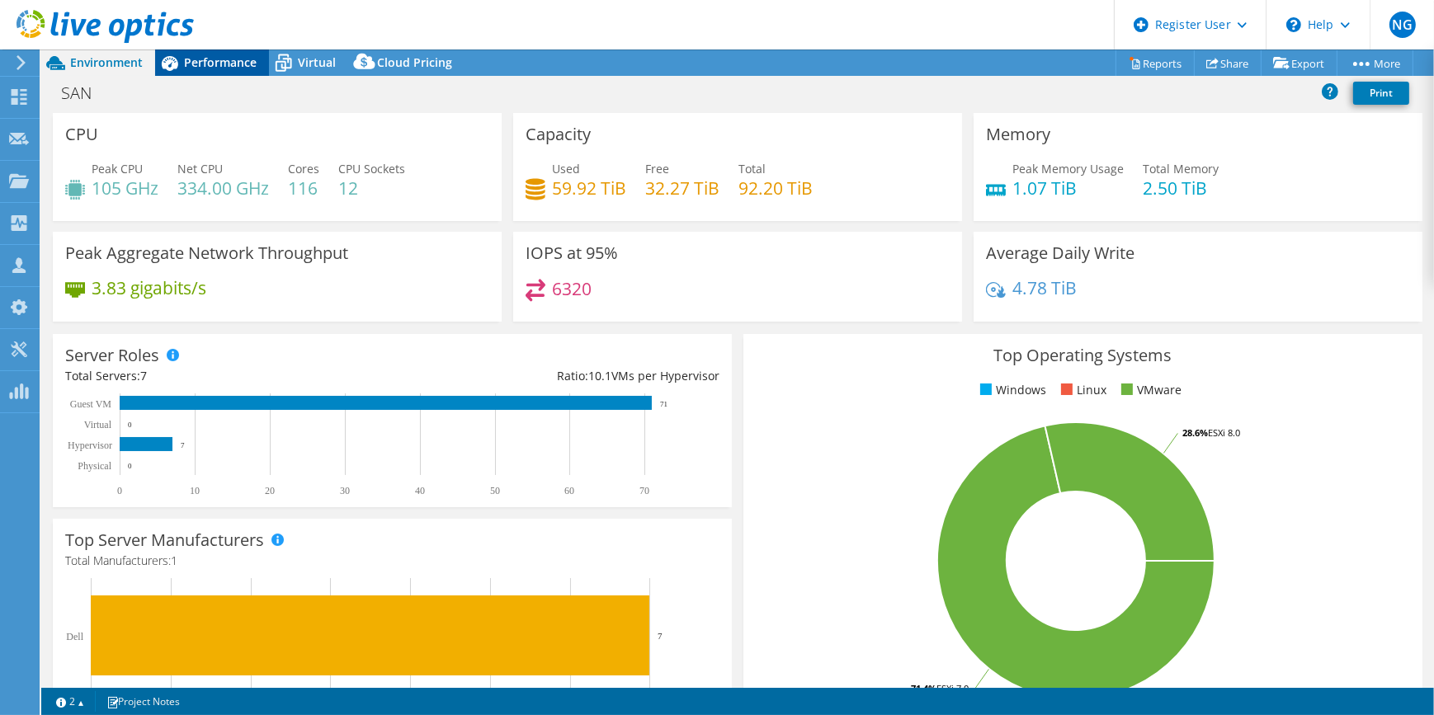
click at [217, 56] on span "Performance" at bounding box center [220, 62] width 73 height 16
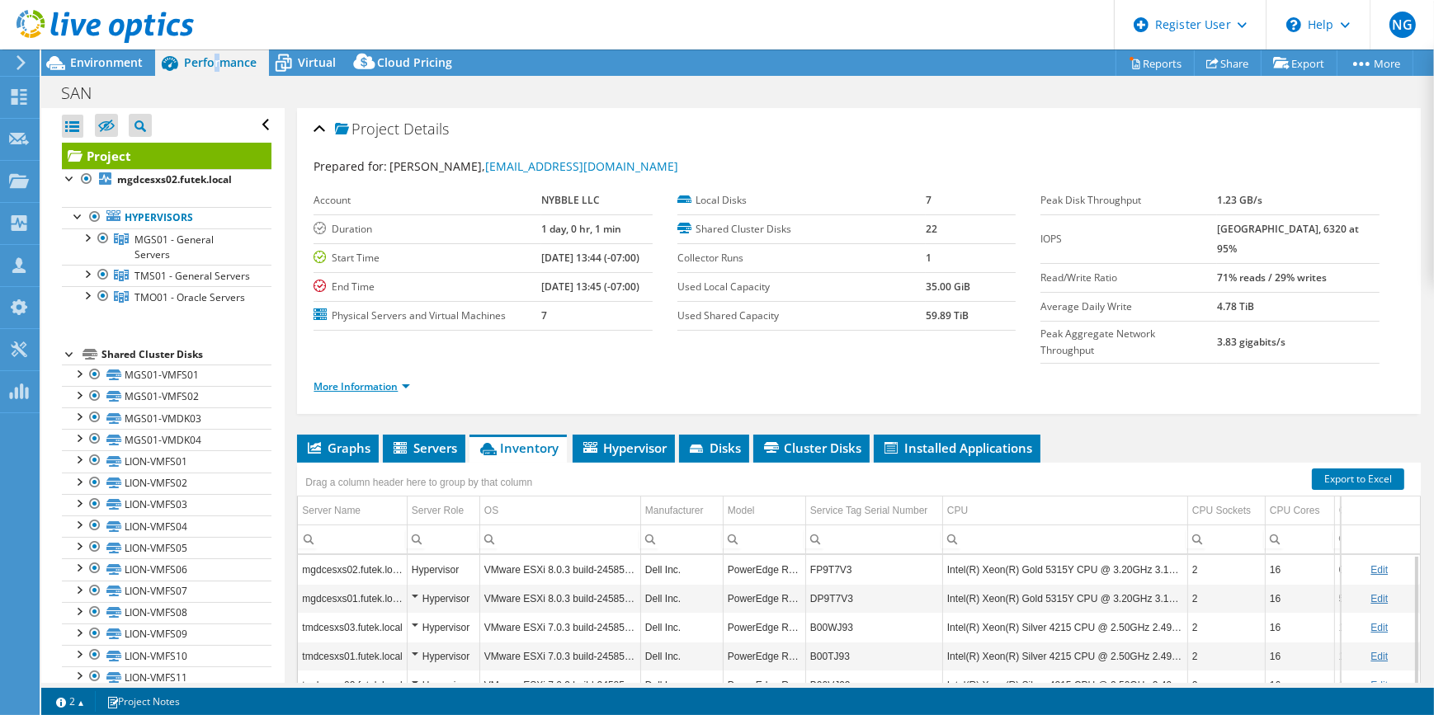
click at [404, 380] on link "More Information" at bounding box center [362, 387] width 97 height 14
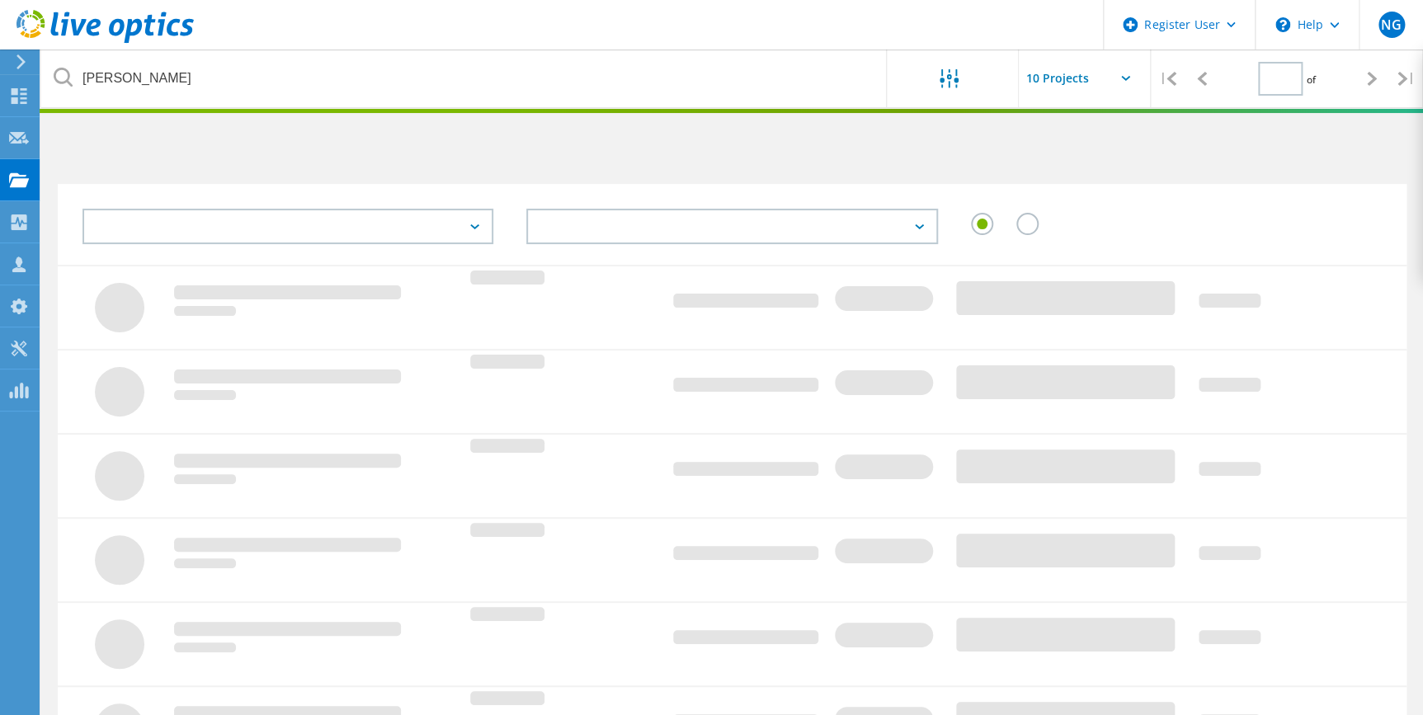
type input "1"
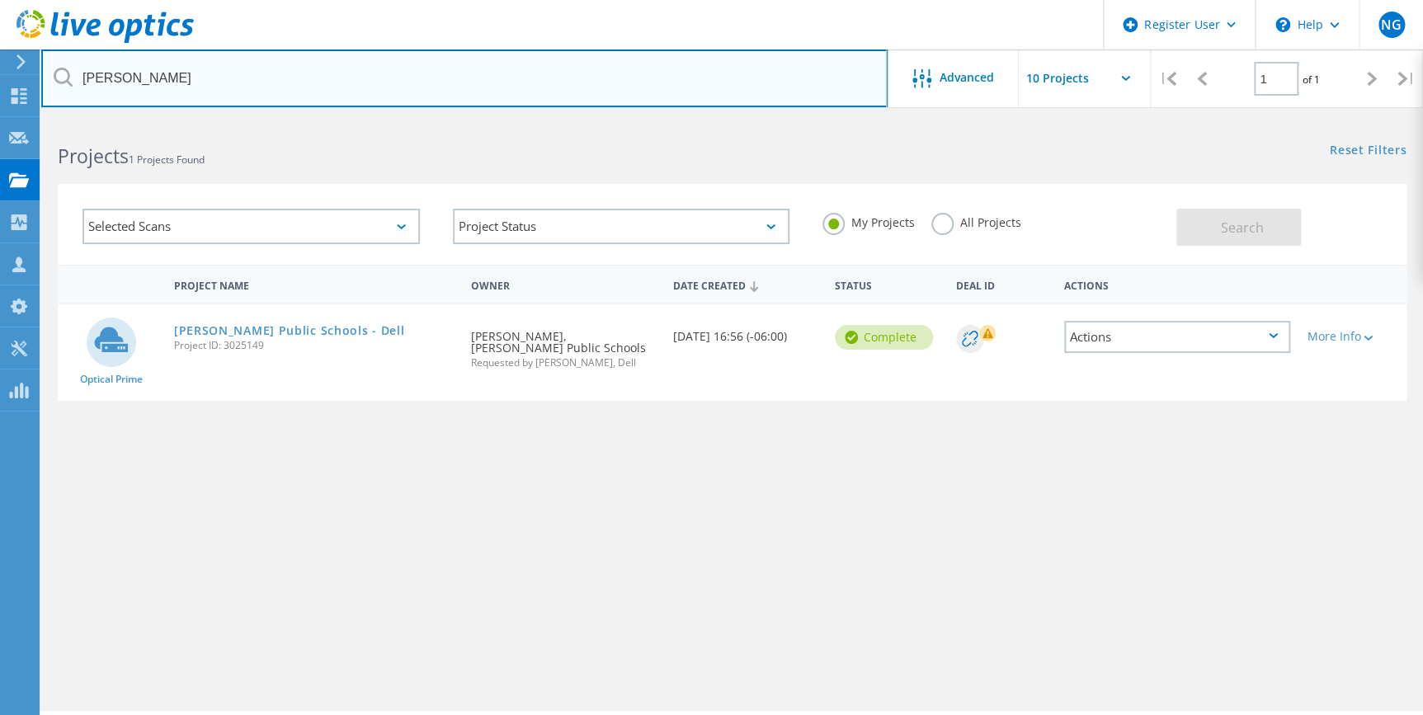
click at [149, 97] on input "[PERSON_NAME]" at bounding box center [464, 79] width 847 height 58
type input "[PERSON_NAME]"
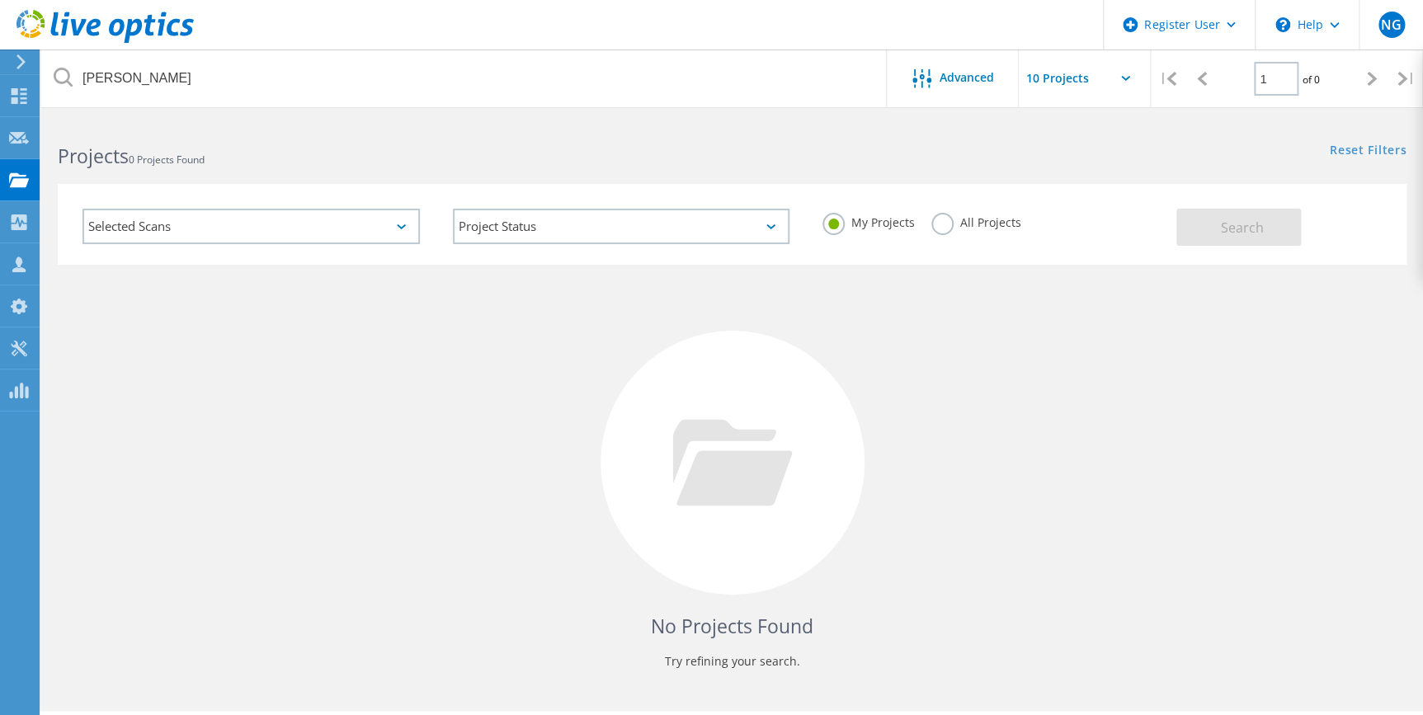
click at [977, 231] on div "All Projects" at bounding box center [977, 225] width 90 height 24
click at [978, 223] on label "All Projects" at bounding box center [977, 221] width 90 height 16
click at [0, 0] on input "All Projects" at bounding box center [0, 0] width 0 height 0
click at [1300, 229] on div "Search" at bounding box center [1288, 219] width 222 height 54
click at [1239, 221] on span "Search" at bounding box center [1241, 228] width 43 height 18
